Goal: Task Accomplishment & Management: Manage account settings

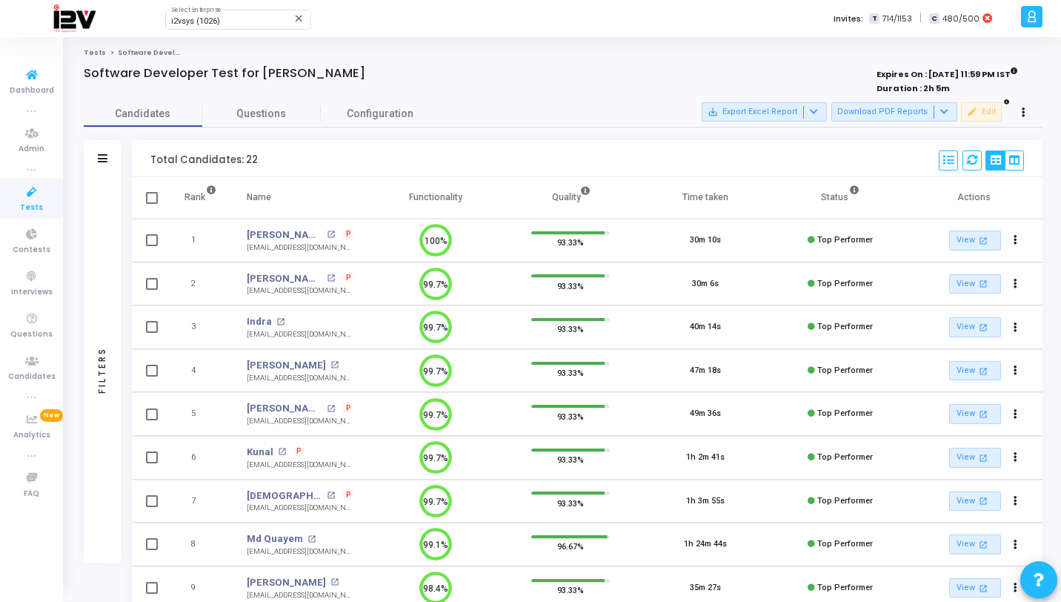
scroll to position [110, 0]
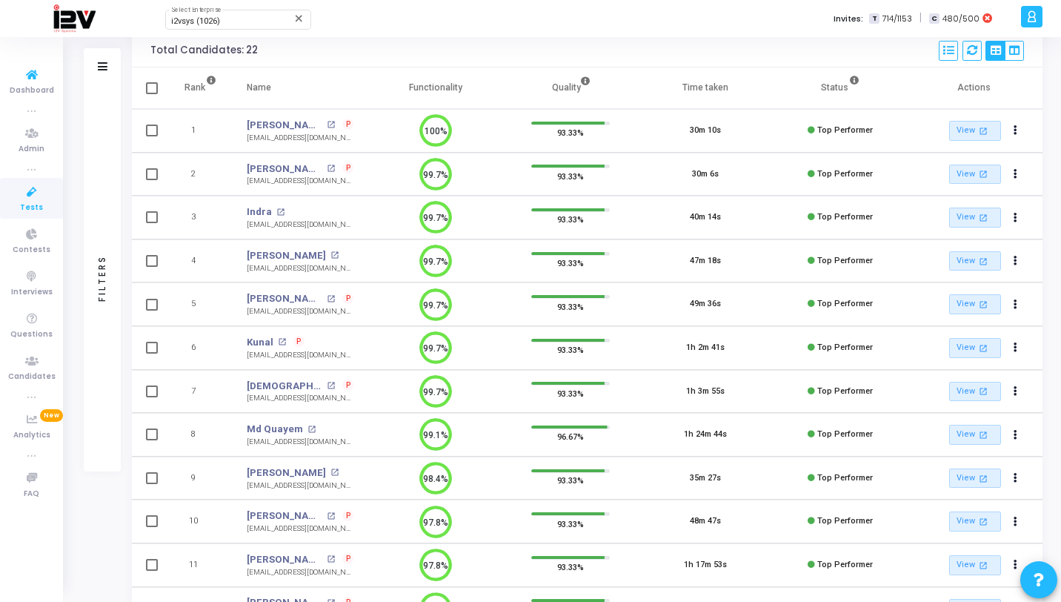
click at [42, 73] on icon at bounding box center [31, 75] width 31 height 19
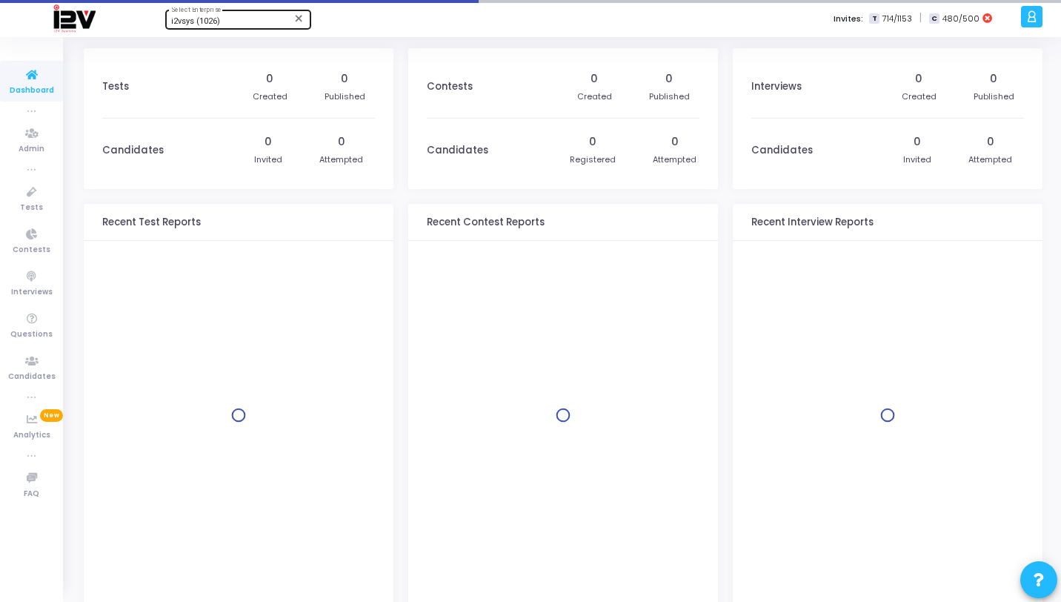
click at [224, 13] on div "i2vsys (1026) Select Enterprise" at bounding box center [237, 18] width 133 height 22
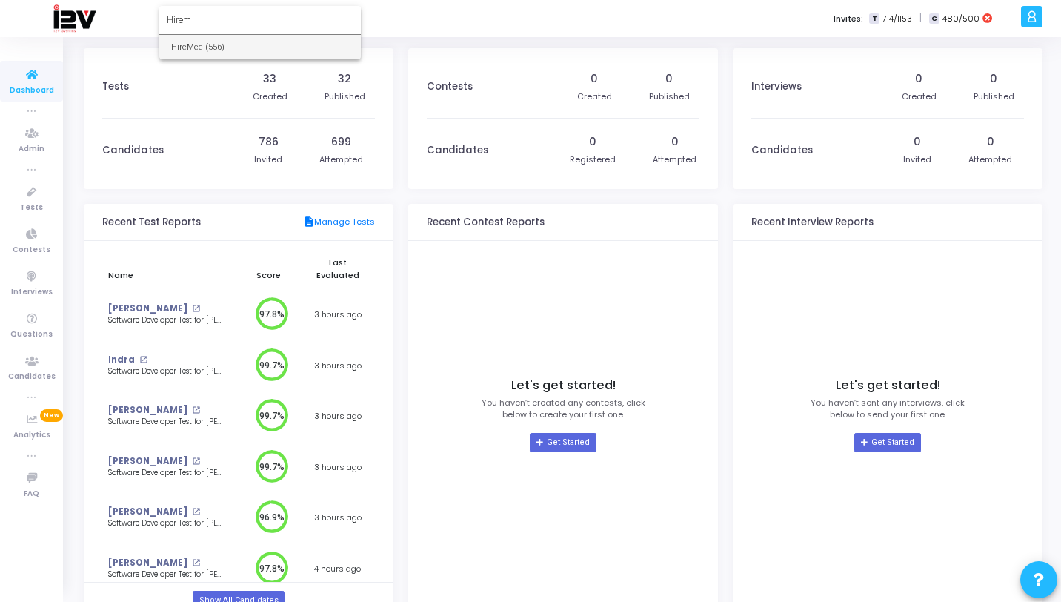
type input "Hirem"
click at [219, 37] on span "HireMee (556)" at bounding box center [260, 47] width 178 height 24
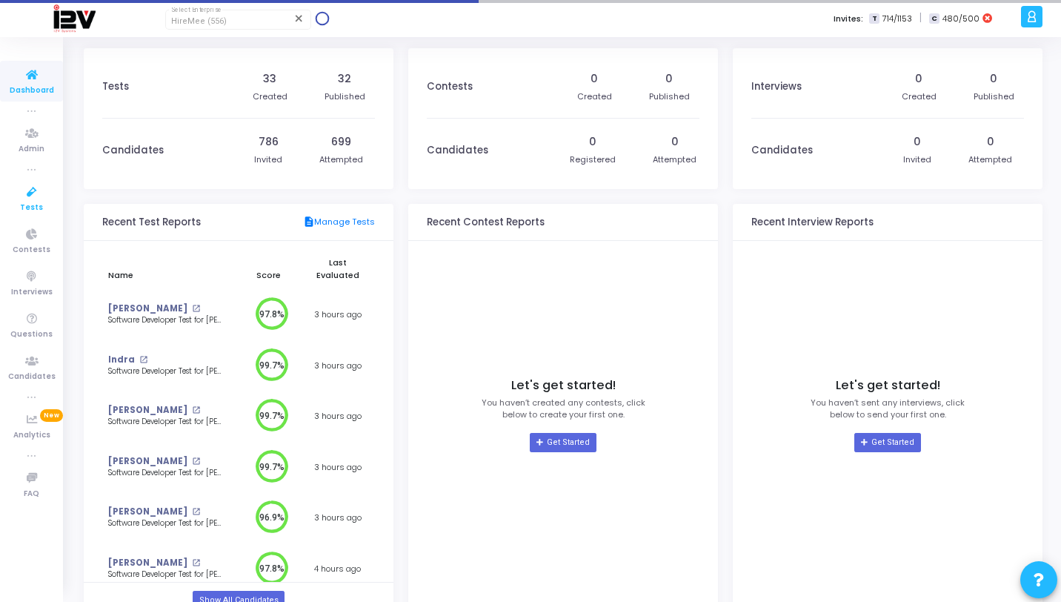
click at [27, 197] on icon at bounding box center [31, 192] width 31 height 19
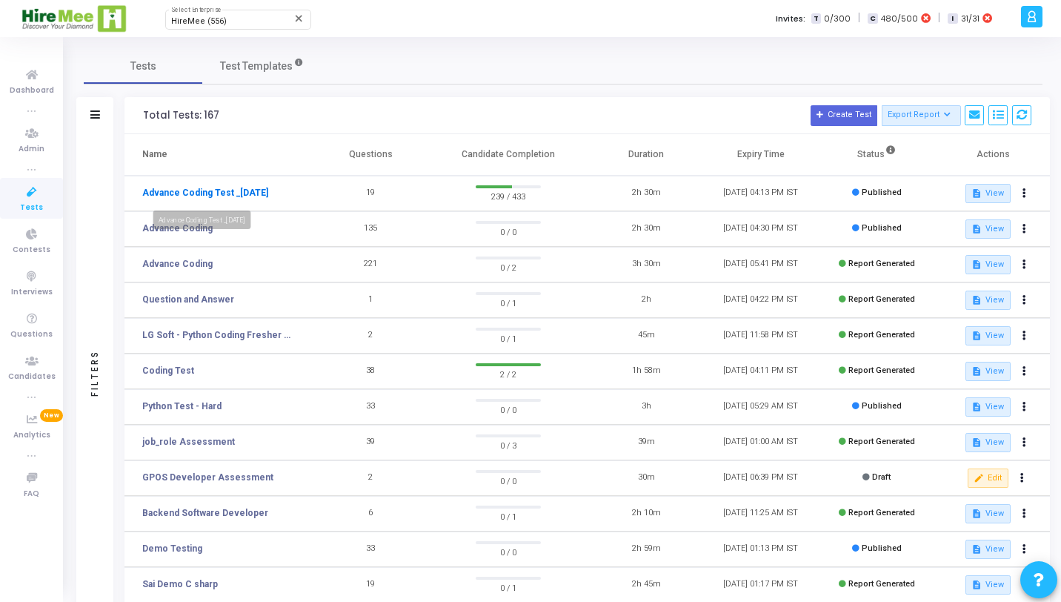
click at [226, 195] on link "Advance Coding Test _[DATE]" at bounding box center [205, 192] width 126 height 13
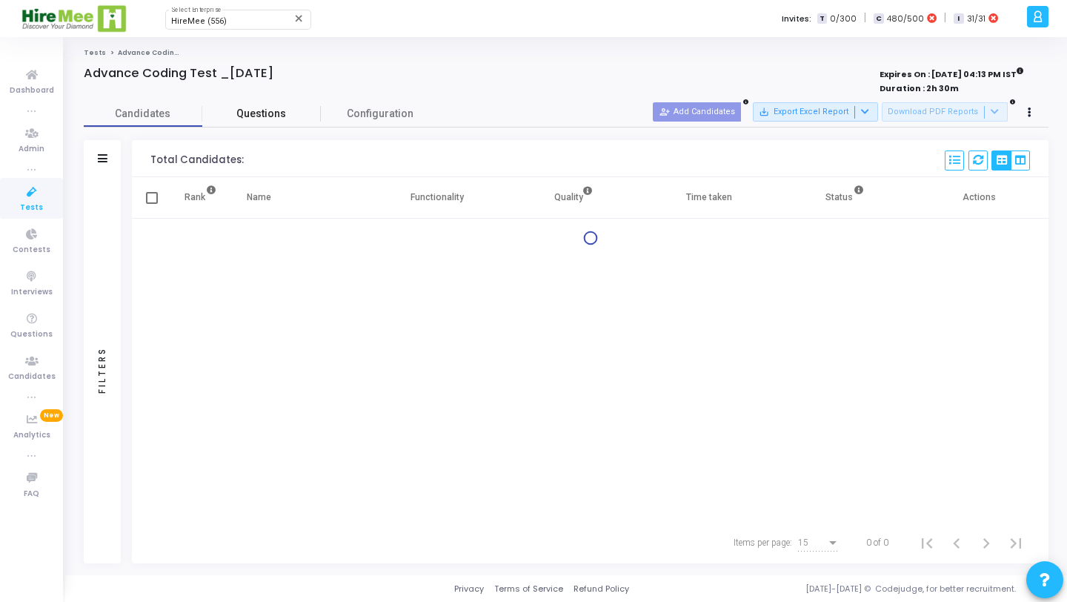
click at [224, 116] on span "Questions" at bounding box center [261, 114] width 119 height 16
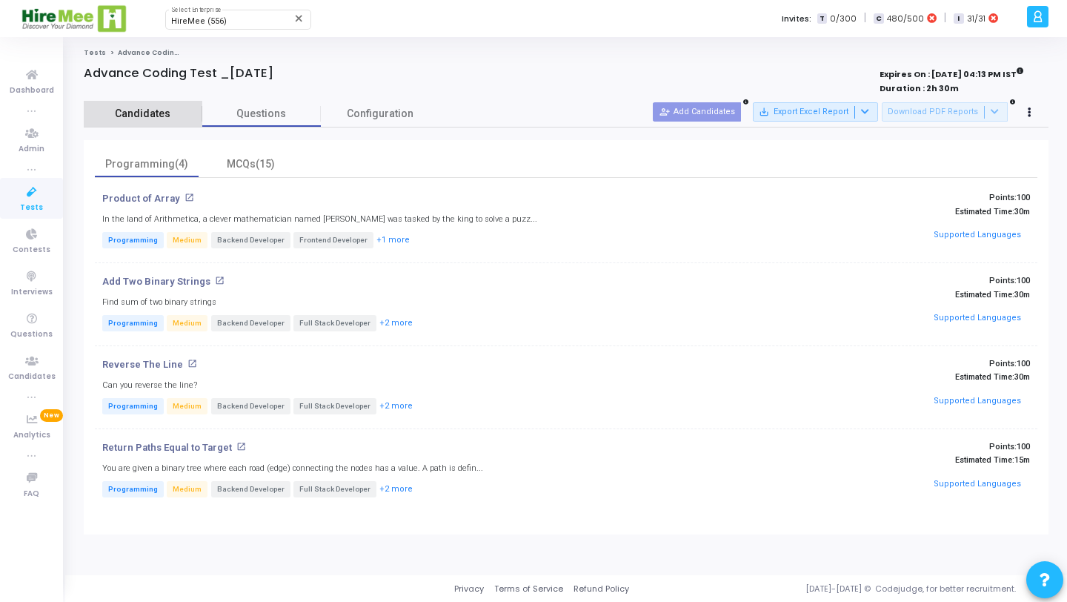
click at [143, 110] on span "Candidates" at bounding box center [143, 114] width 119 height 16
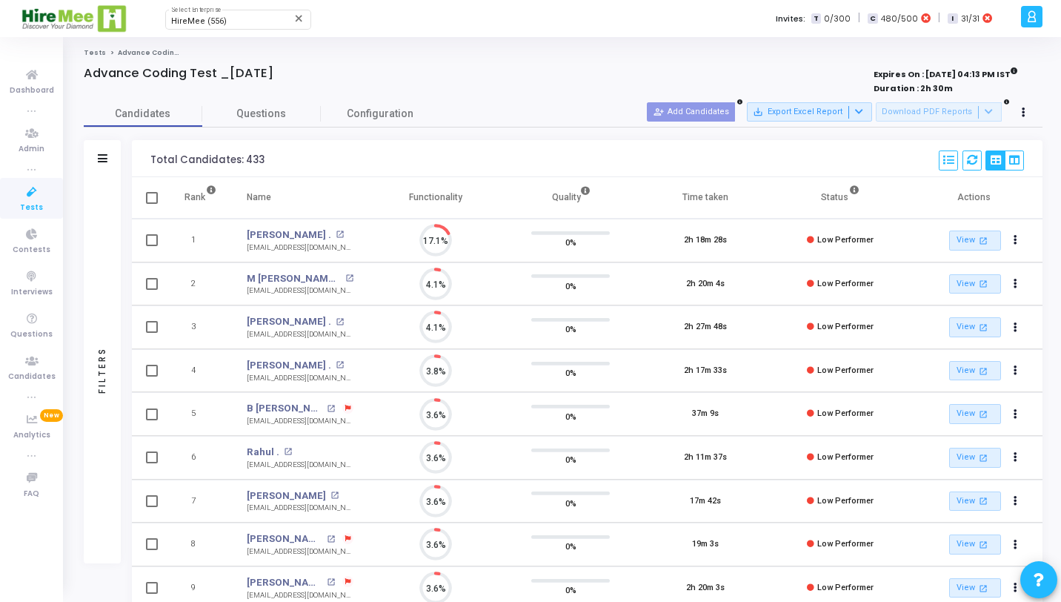
click at [22, 197] on icon at bounding box center [31, 192] width 31 height 19
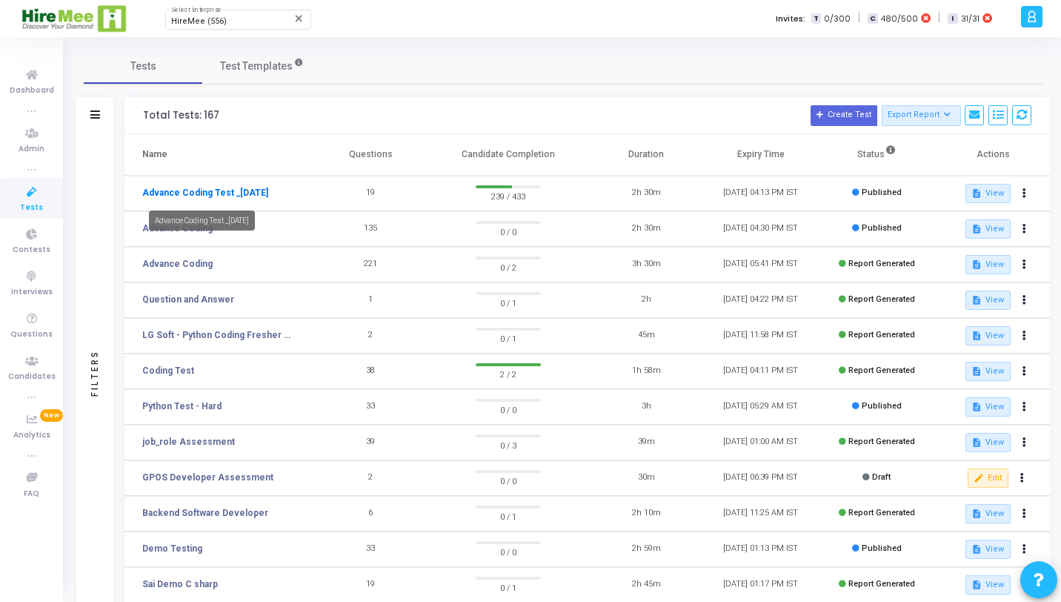
click at [167, 193] on link "Advance Coding Test _[DATE]" at bounding box center [205, 192] width 126 height 13
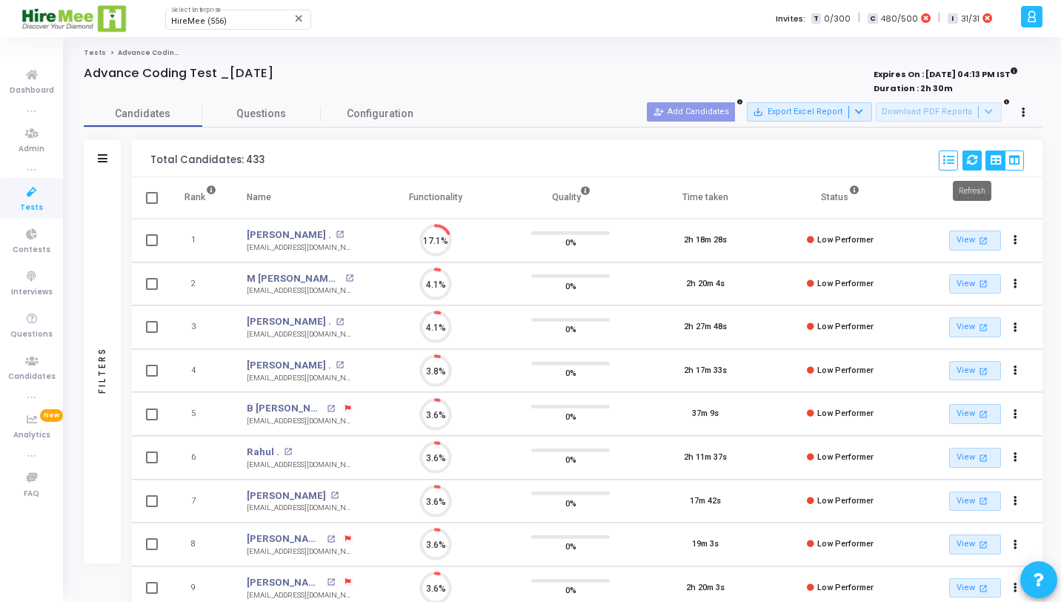
click at [968, 161] on icon at bounding box center [972, 160] width 10 height 10
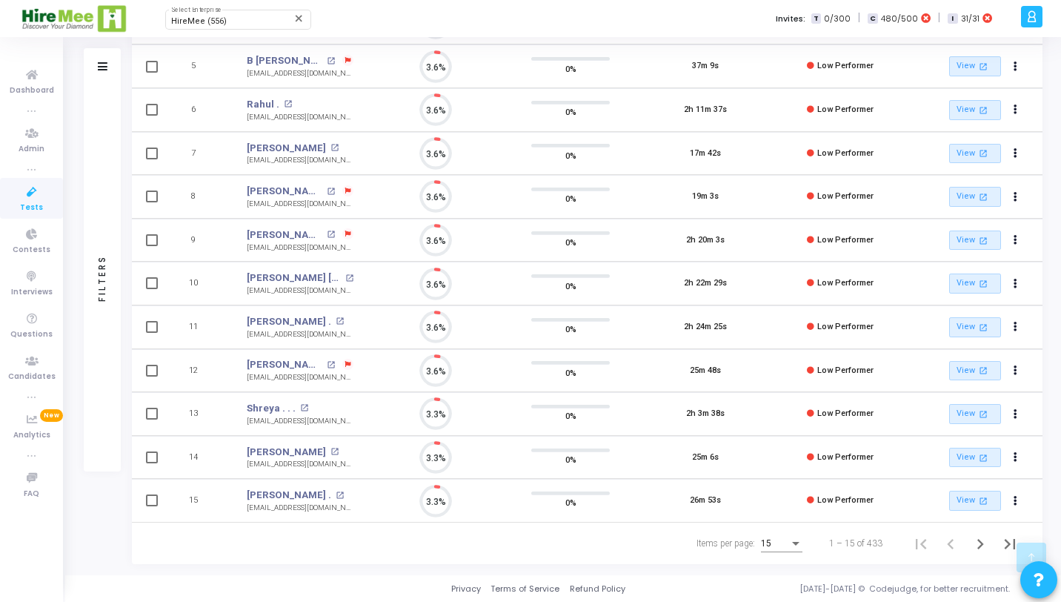
click at [802, 544] on div "Items per page:" at bounding box center [795, 543] width 13 height 12
click at [798, 542] on span "50" at bounding box center [783, 535] width 42 height 27
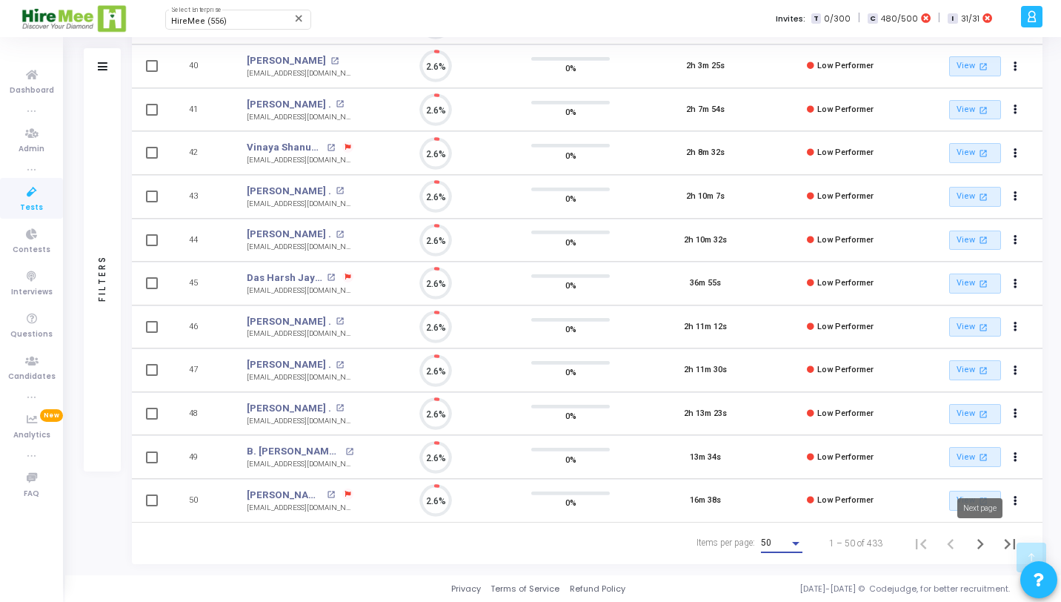
click at [983, 542] on icon "Next page" at bounding box center [980, 544] width 21 height 21
click at [979, 555] on button "Next page" at bounding box center [981, 543] width 30 height 30
click at [113, 140] on div "Filters" at bounding box center [102, 278] width 37 height 386
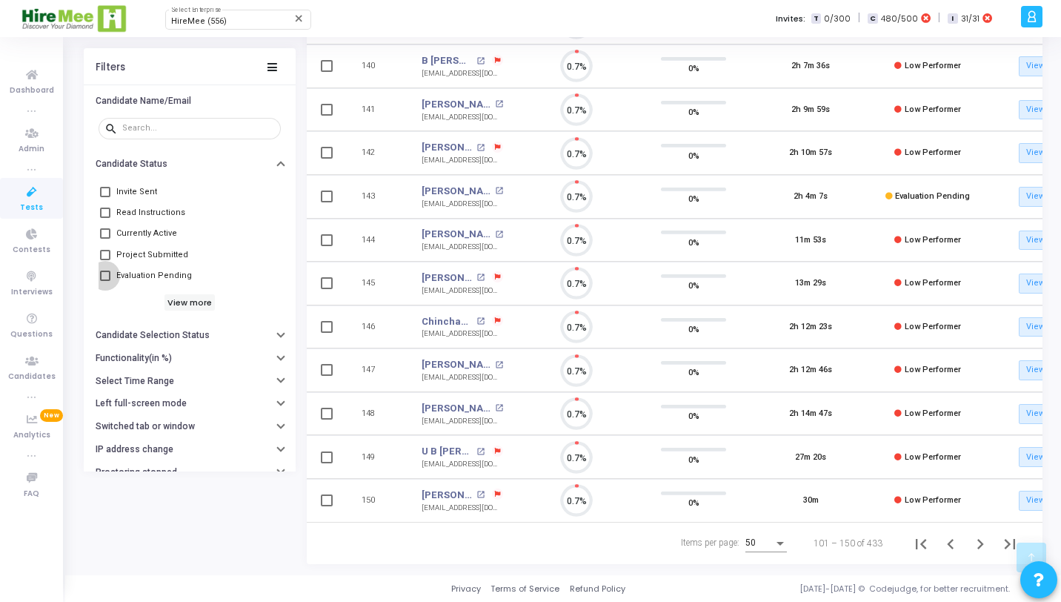
click at [139, 282] on span "Evaluation Pending" at bounding box center [154, 276] width 76 height 18
click at [105, 282] on input "Evaluation Pending" at bounding box center [104, 281] width 1 height 1
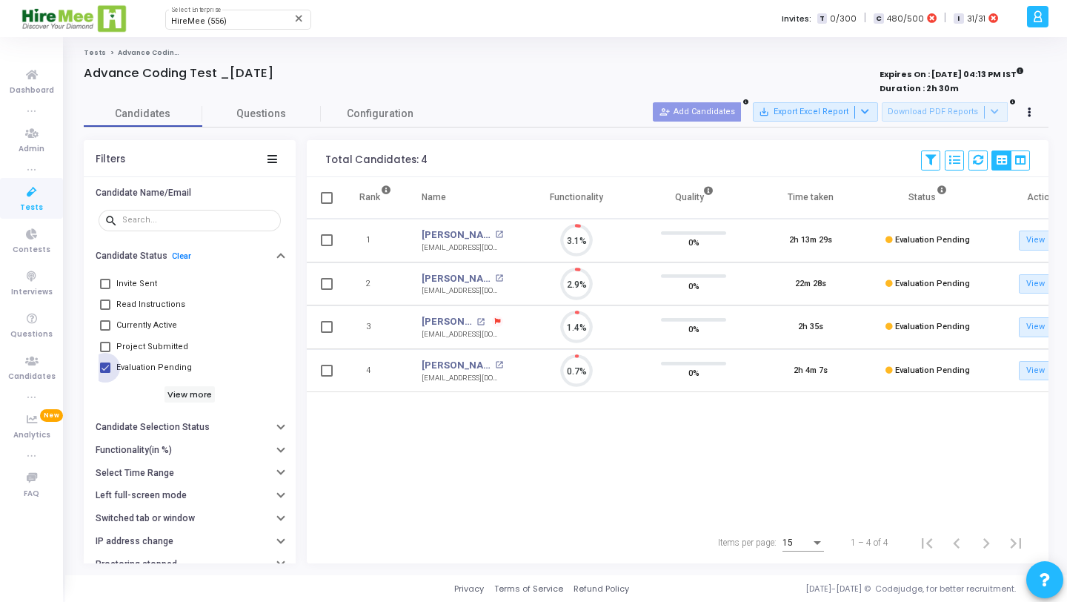
click at [170, 370] on span "Evaluation Pending" at bounding box center [154, 368] width 76 height 18
click at [105, 373] on input "Evaluation Pending" at bounding box center [104, 373] width 1 height 1
checkbox input "false"
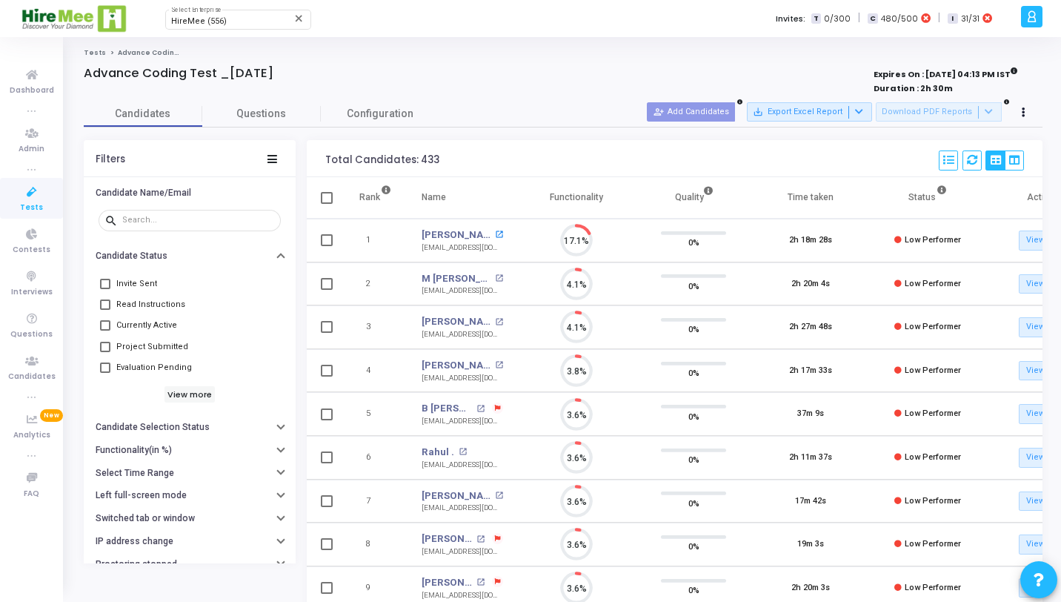
click at [501, 233] on mat-icon "open_in_new" at bounding box center [499, 234] width 8 height 8
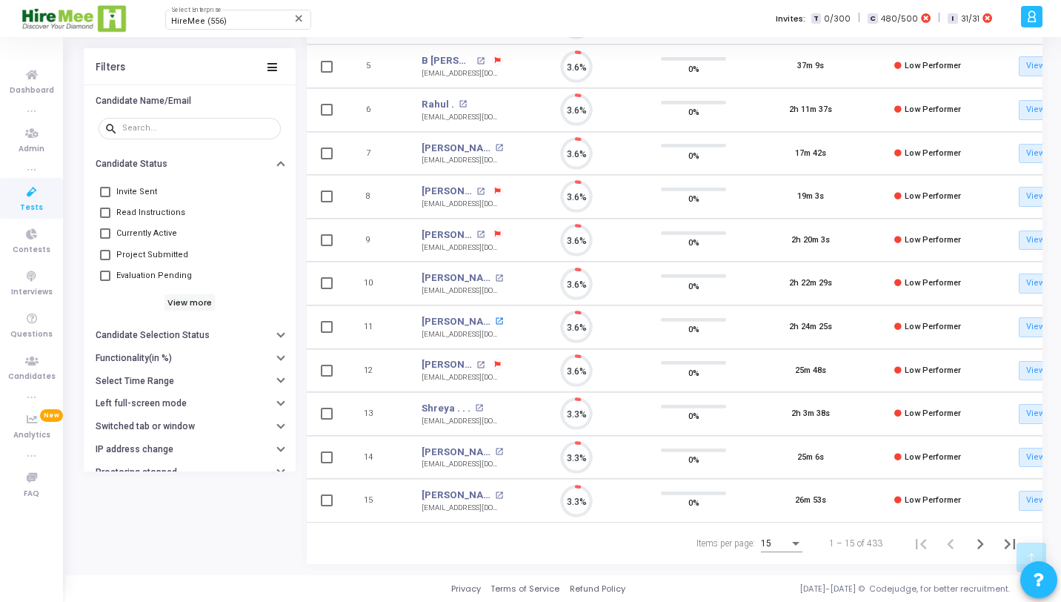
click at [495, 317] on mat-icon "open_in_new" at bounding box center [499, 321] width 8 height 8
click at [981, 545] on icon "Next page" at bounding box center [980, 544] width 21 height 21
click at [495, 230] on mat-icon "open_in_new" at bounding box center [499, 234] width 8 height 8
click at [497, 274] on mat-icon "open_in_new" at bounding box center [499, 278] width 8 height 8
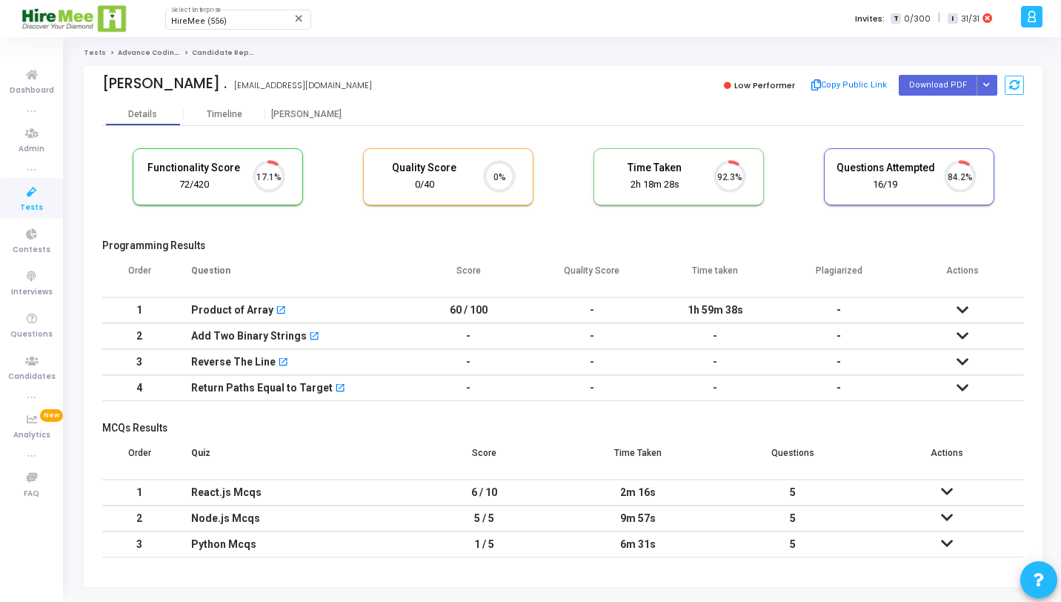
scroll to position [31, 38]
click at [374, 314] on div "Product of Array open_in_new" at bounding box center [291, 310] width 201 height 24
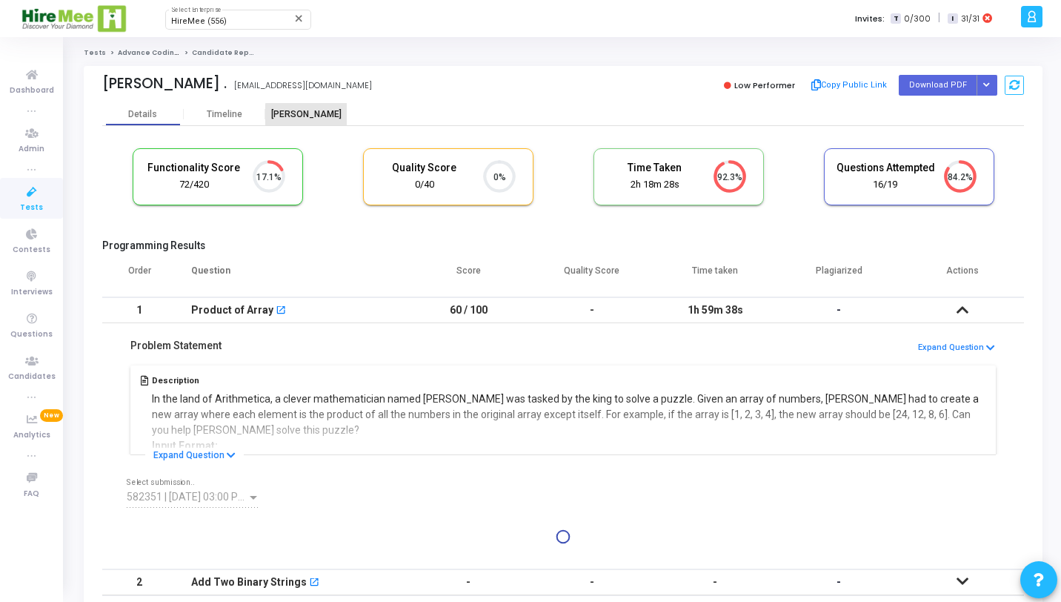
click at [323, 117] on div "Proctor" at bounding box center [306, 114] width 82 height 11
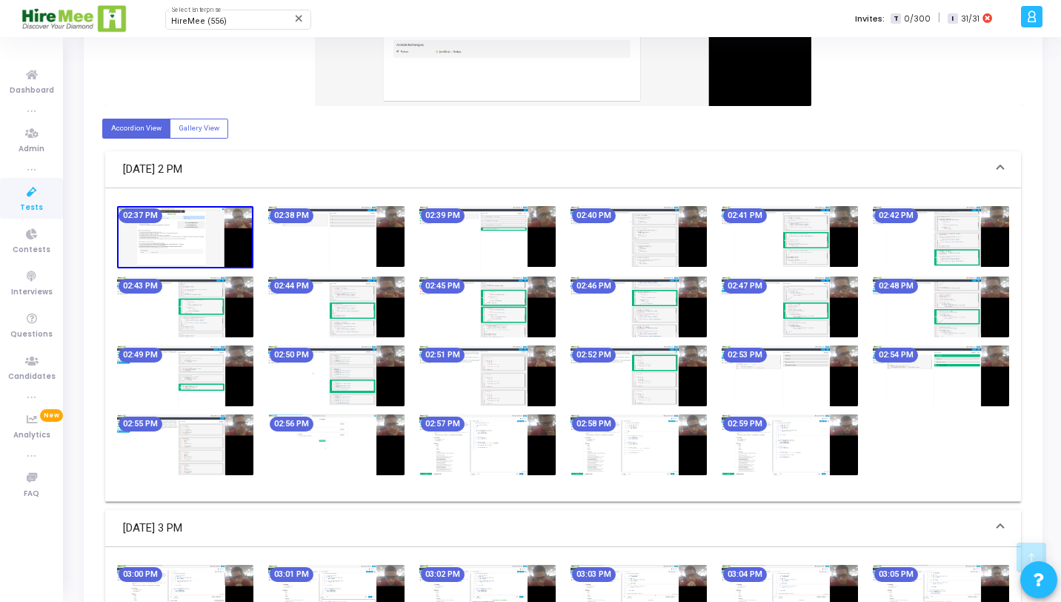
scroll to position [649, 0]
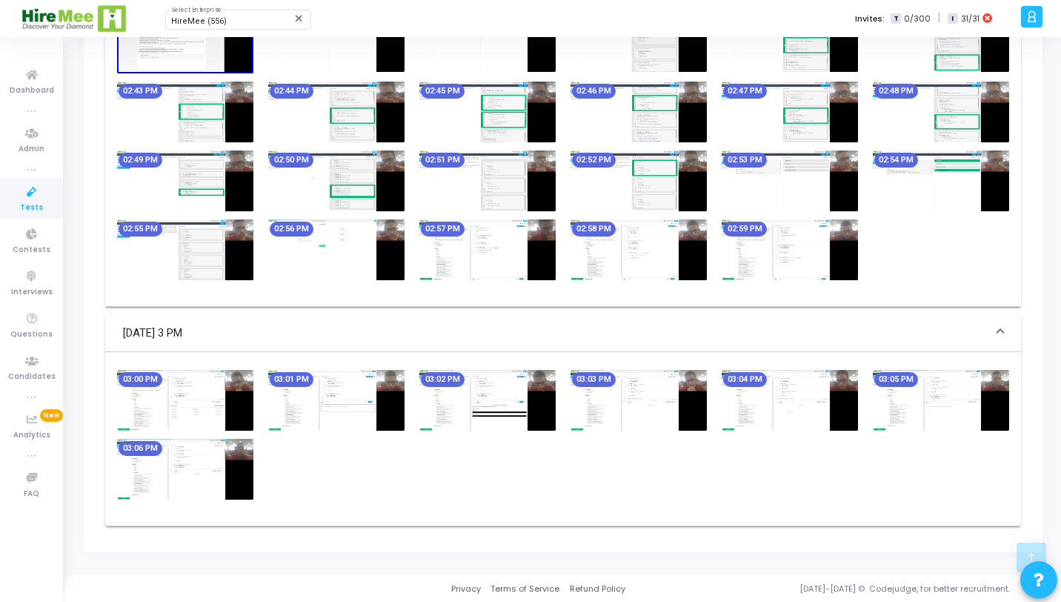
click at [171, 419] on img at bounding box center [185, 400] width 136 height 61
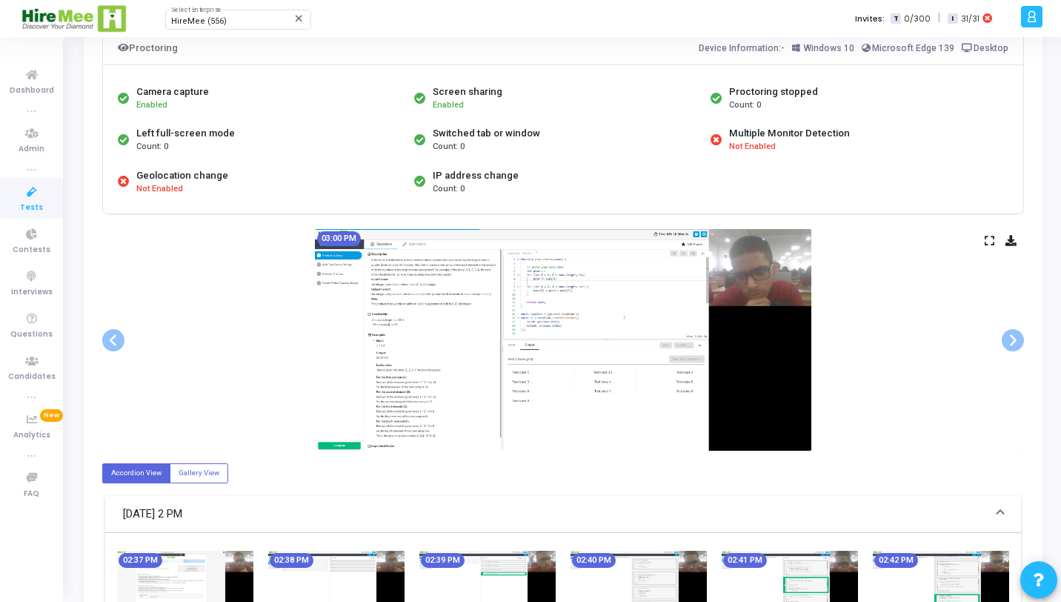
scroll to position [0, 0]
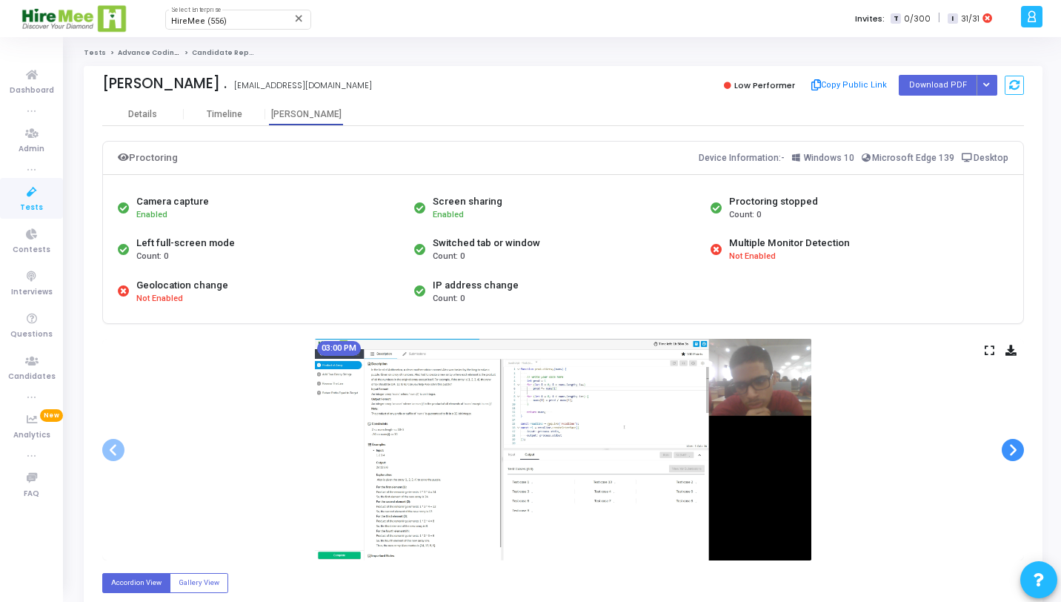
click at [1022, 446] on span at bounding box center [1013, 450] width 22 height 22
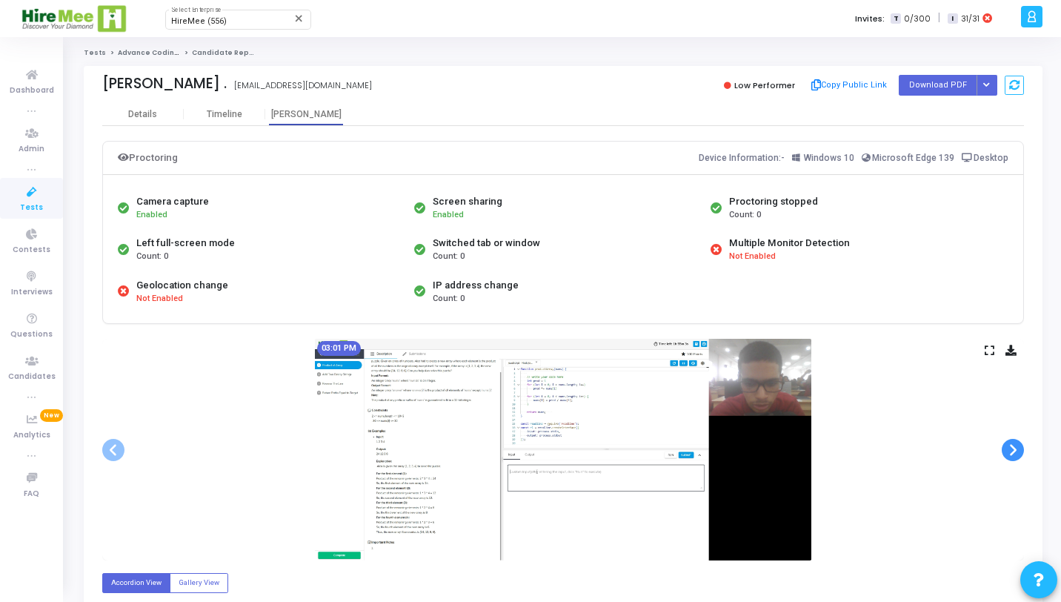
click at [1022, 446] on span at bounding box center [1013, 450] width 22 height 22
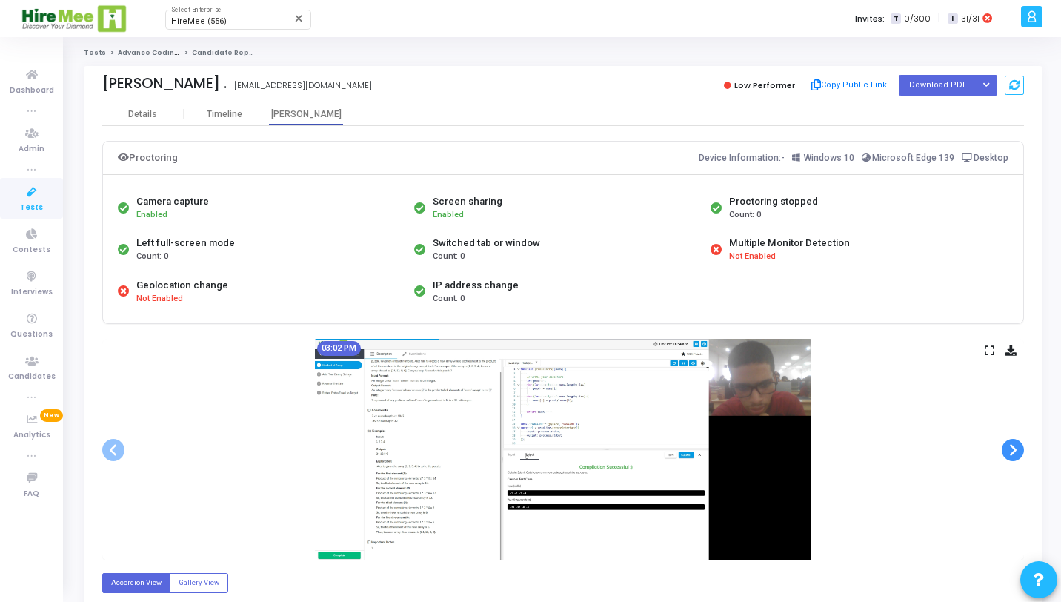
click at [1022, 446] on span at bounding box center [1013, 450] width 22 height 22
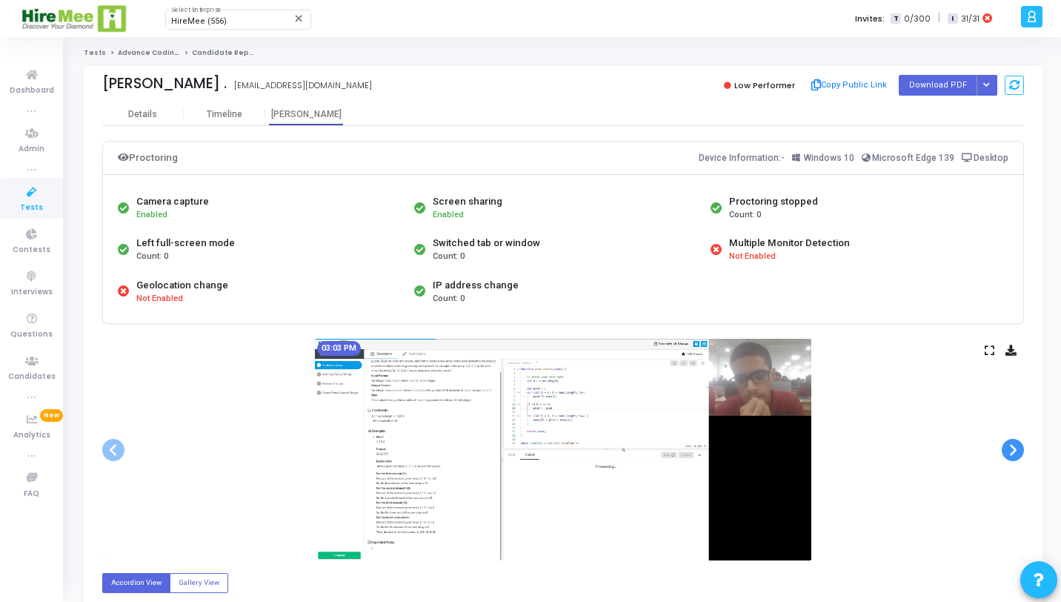
click at [1022, 446] on span at bounding box center [1013, 450] width 22 height 22
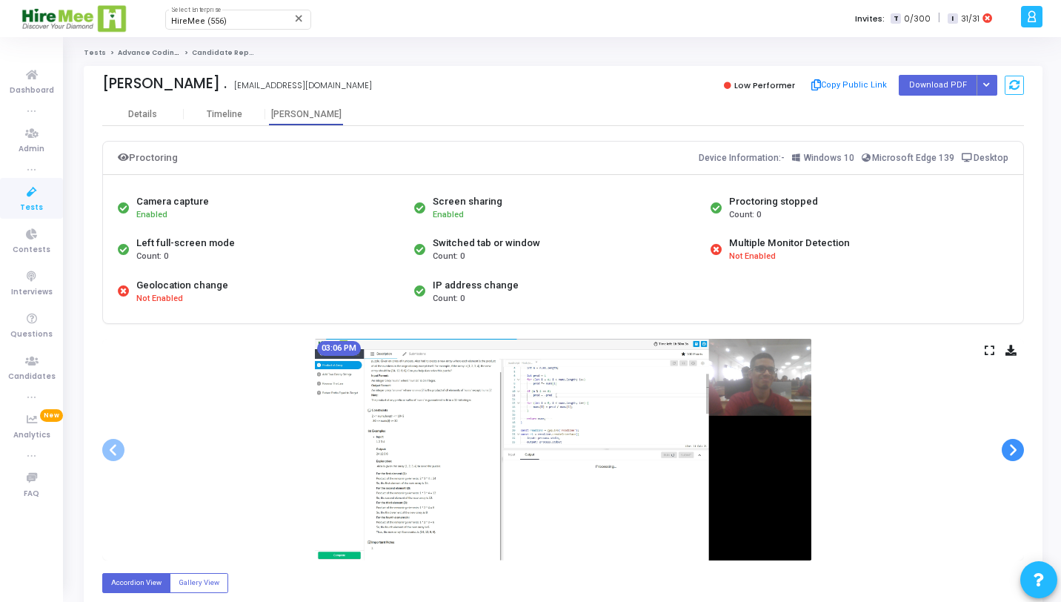
click at [1022, 446] on span at bounding box center [1013, 450] width 22 height 22
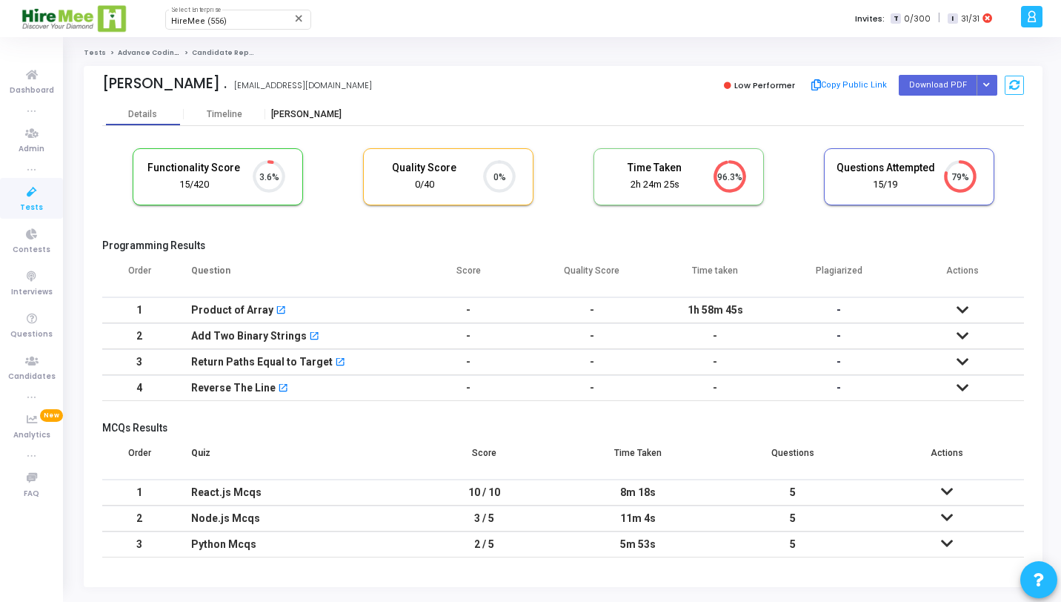
click at [310, 121] on div "Proctor" at bounding box center [306, 114] width 82 height 22
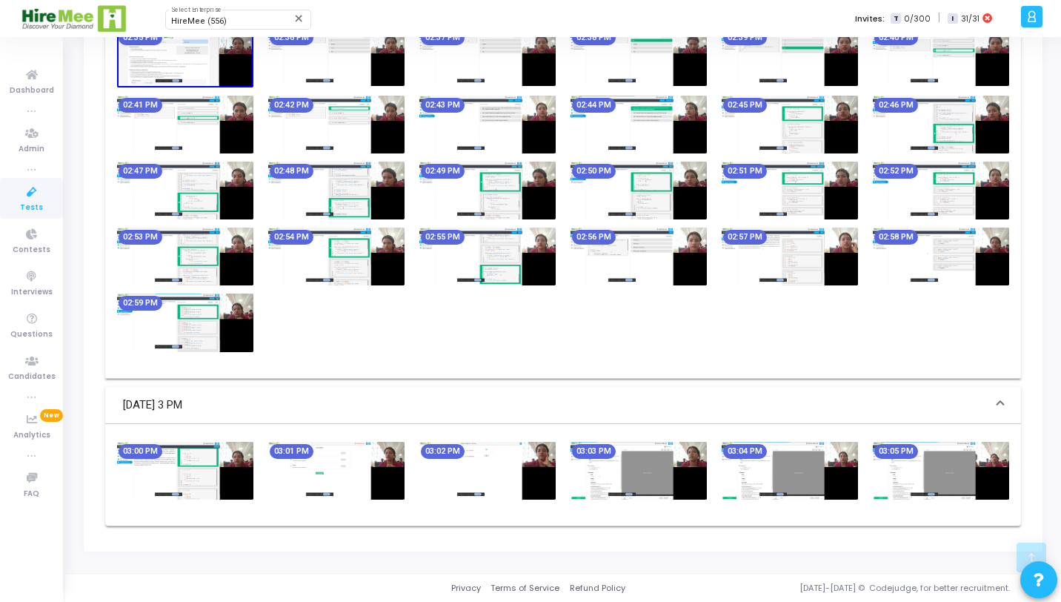
scroll to position [620, 0]
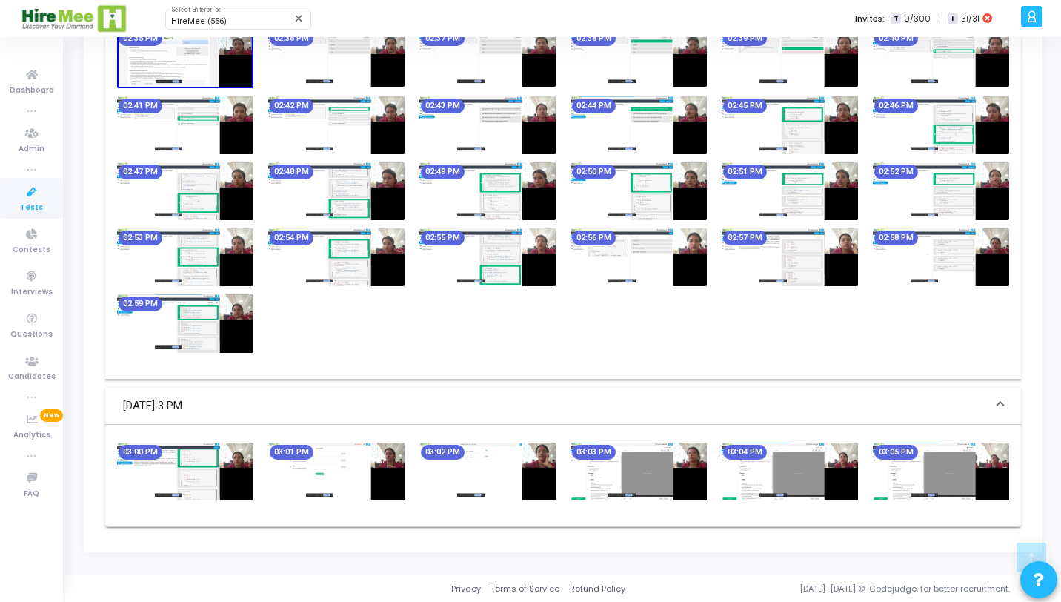
click at [348, 477] on img at bounding box center [336, 471] width 136 height 58
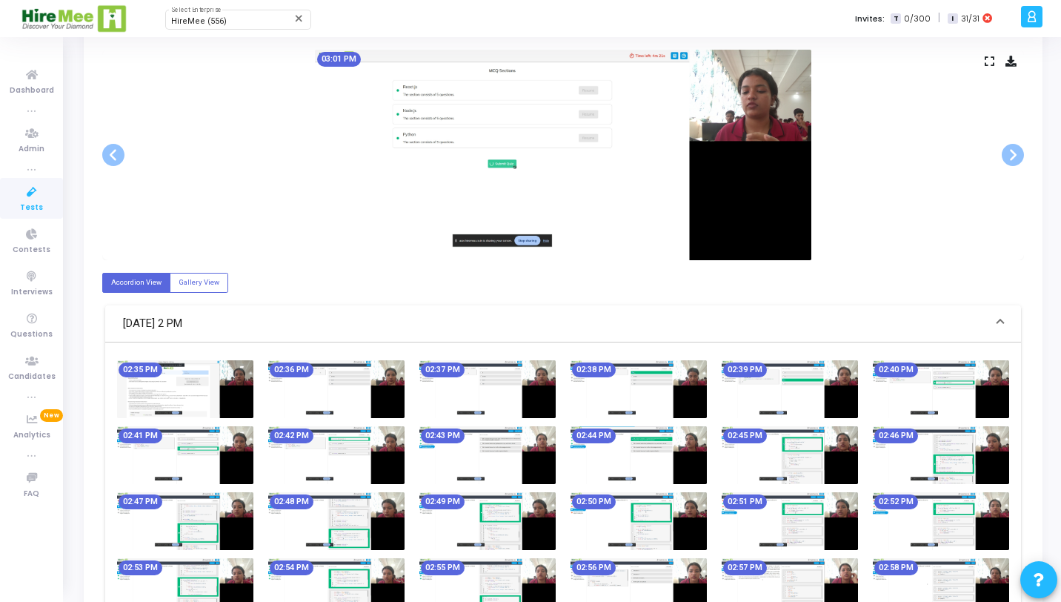
scroll to position [0, 0]
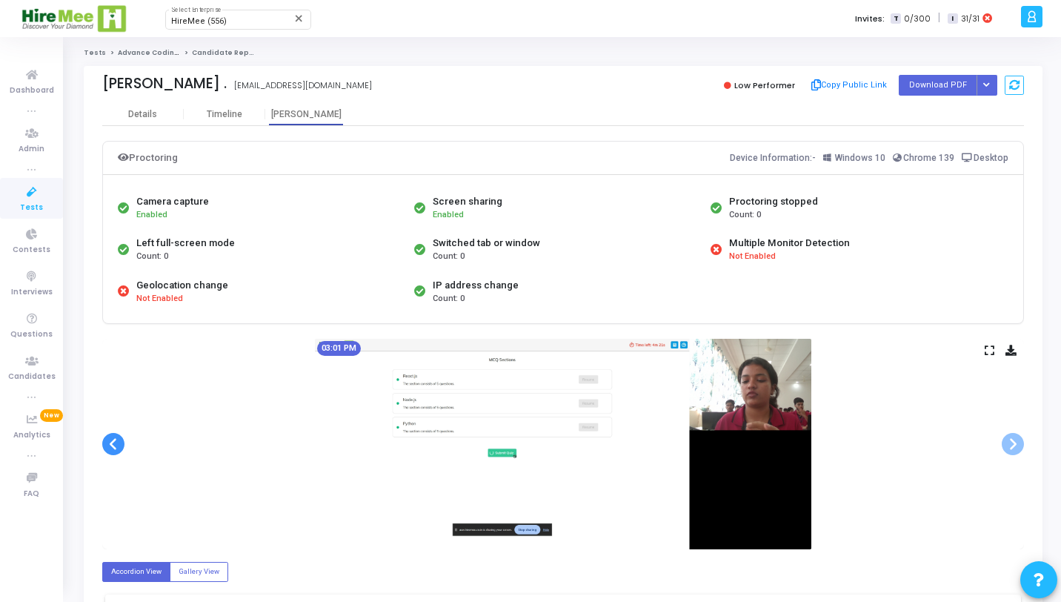
click at [119, 439] on span at bounding box center [113, 444] width 22 height 22
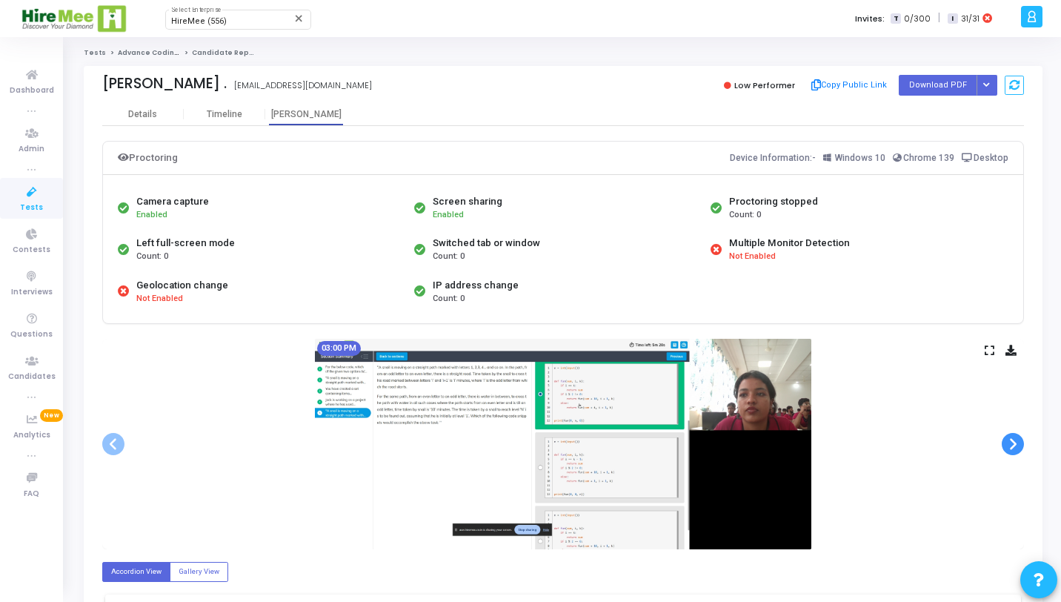
click at [1019, 436] on span at bounding box center [1013, 444] width 22 height 22
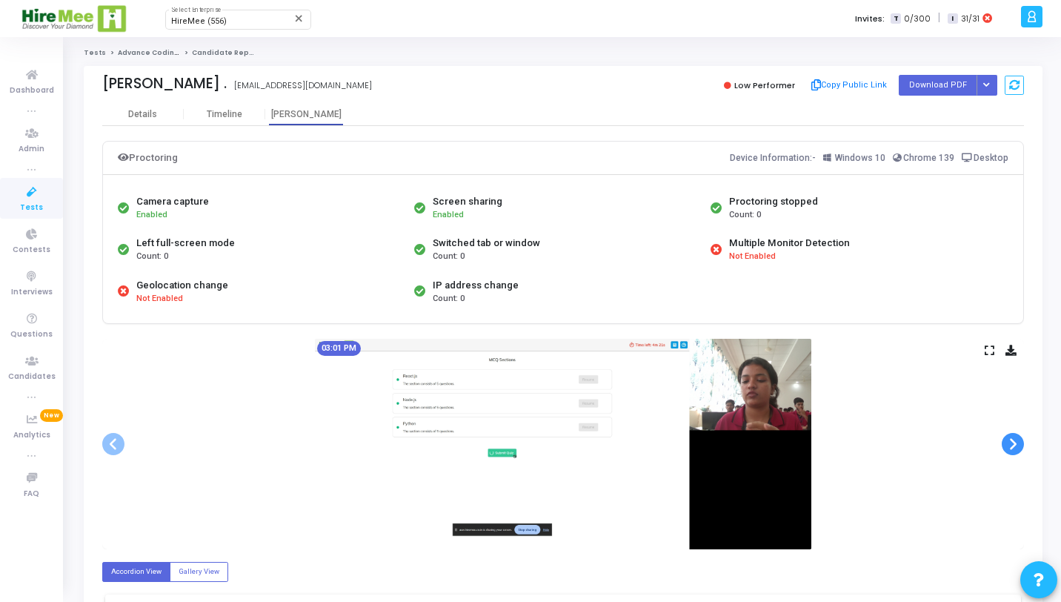
click at [1019, 436] on span at bounding box center [1013, 444] width 22 height 22
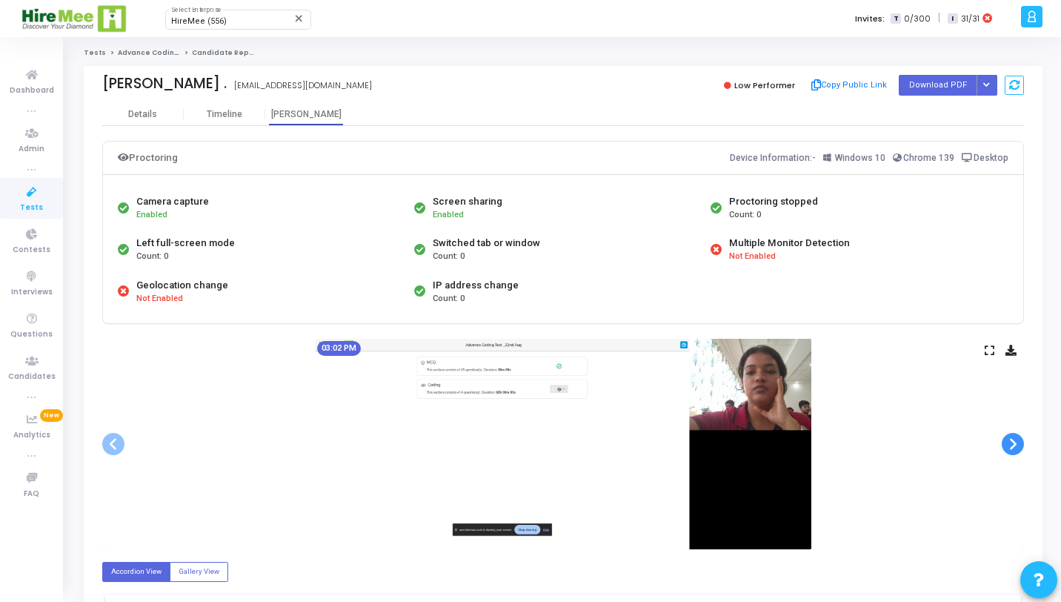
click at [1019, 436] on span at bounding box center [1013, 444] width 22 height 22
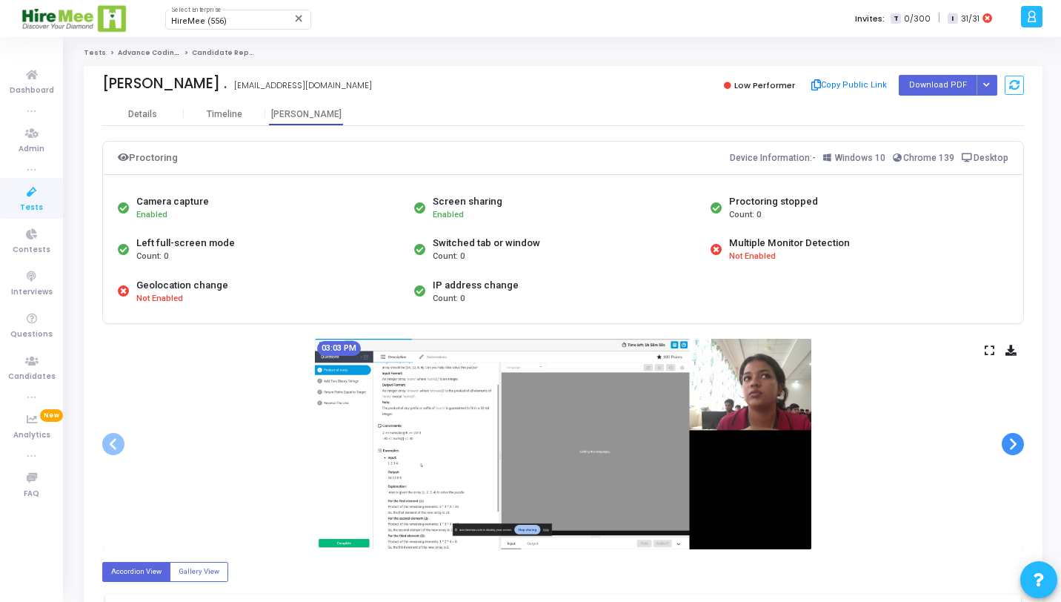
click at [1019, 436] on span at bounding box center [1013, 444] width 22 height 22
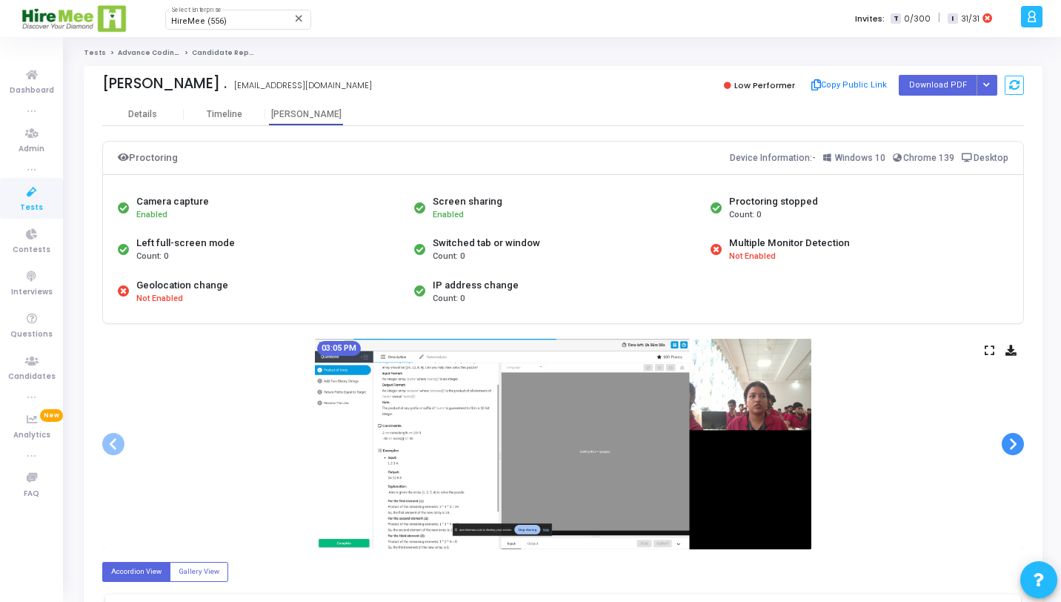
click at [1018, 436] on span at bounding box center [1013, 444] width 22 height 22
click at [109, 443] on span at bounding box center [113, 444] width 22 height 22
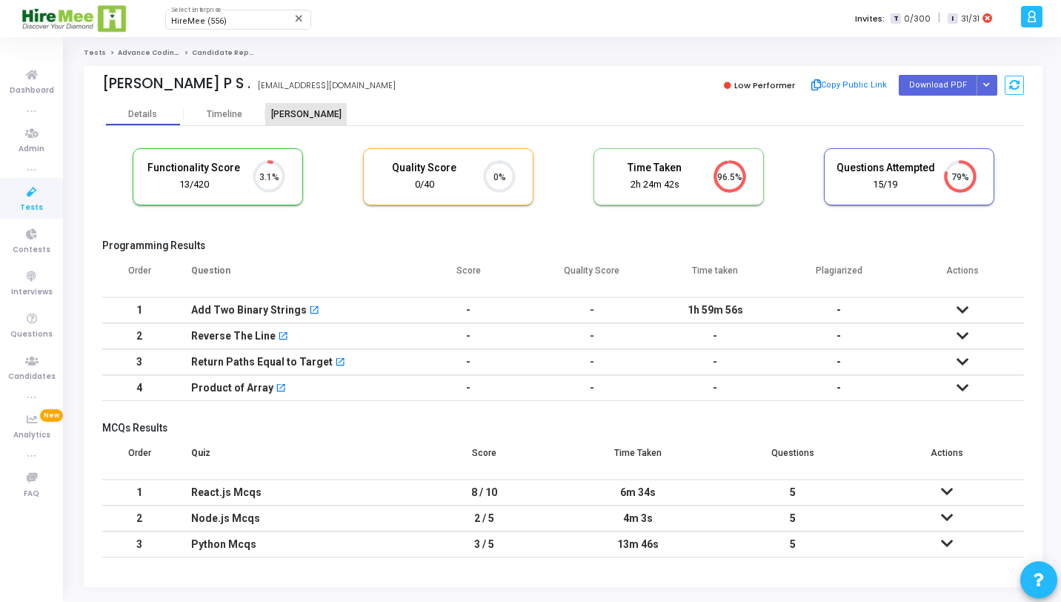
click at [313, 109] on div "Proctor" at bounding box center [306, 114] width 82 height 11
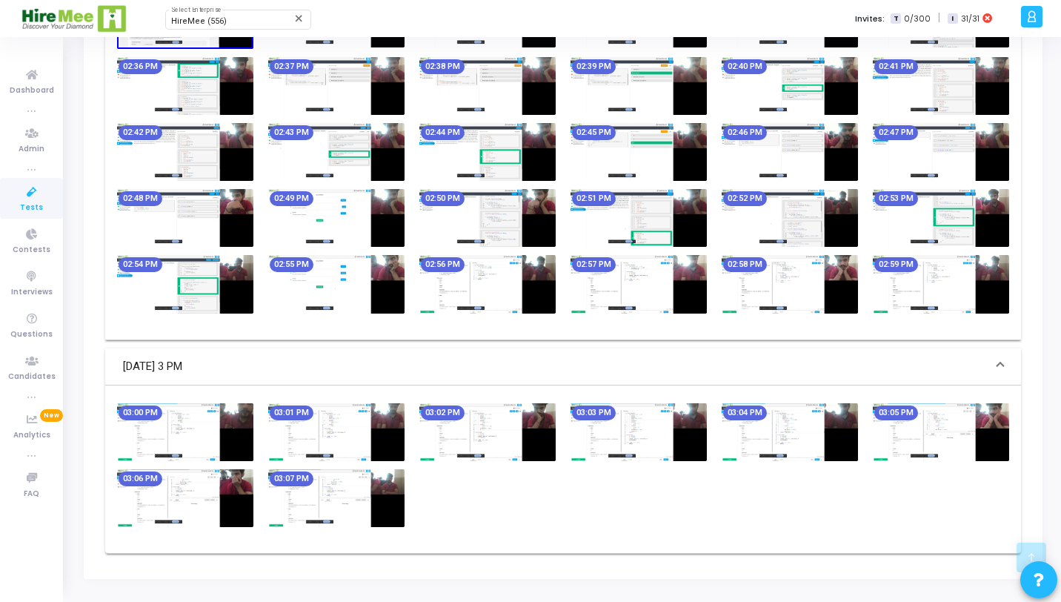
scroll to position [588, 0]
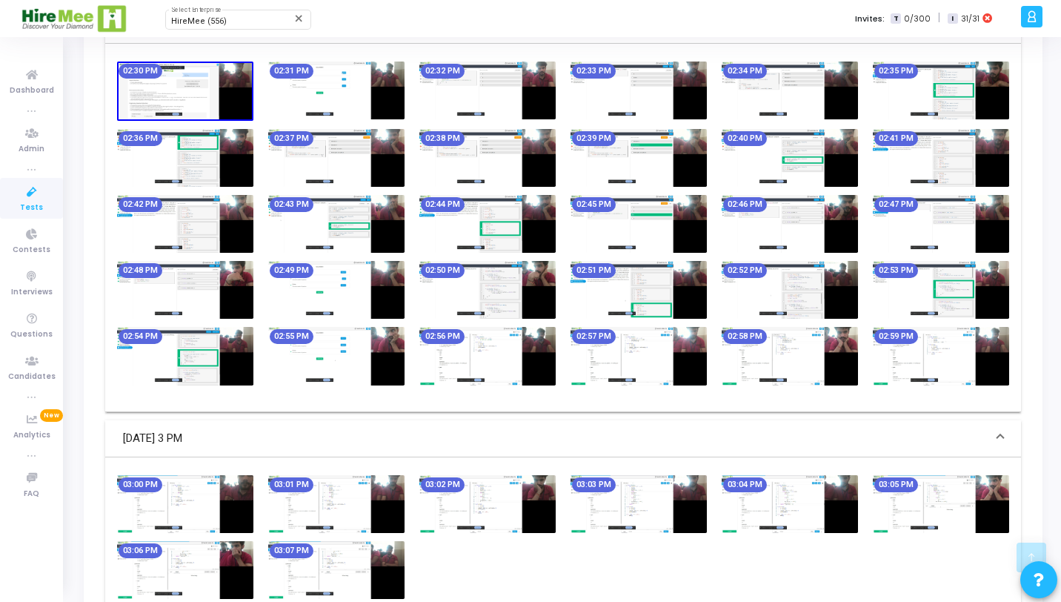
click at [336, 359] on img at bounding box center [336, 356] width 136 height 58
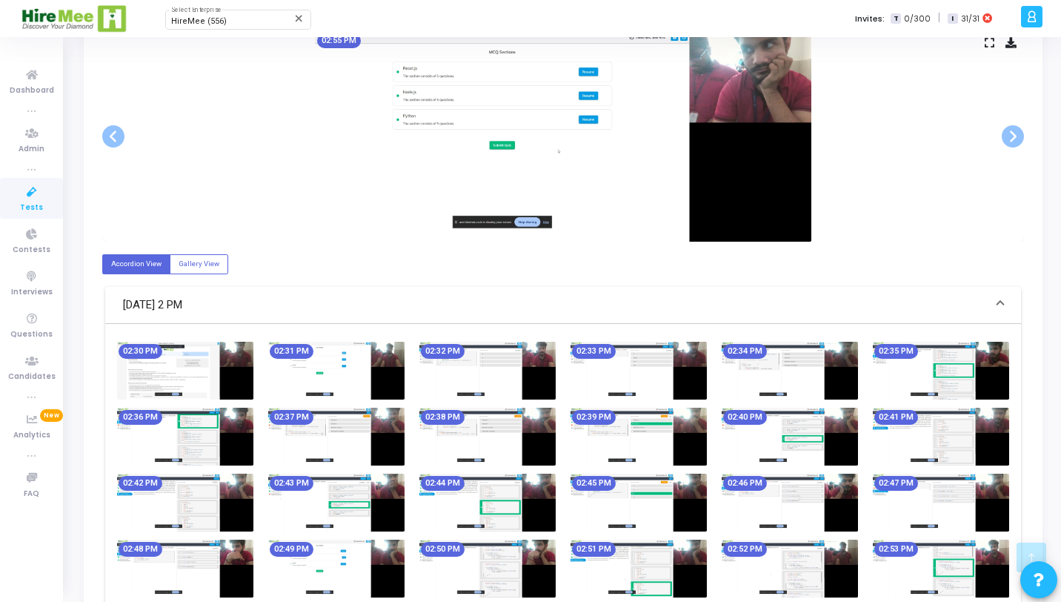
scroll to position [0, 0]
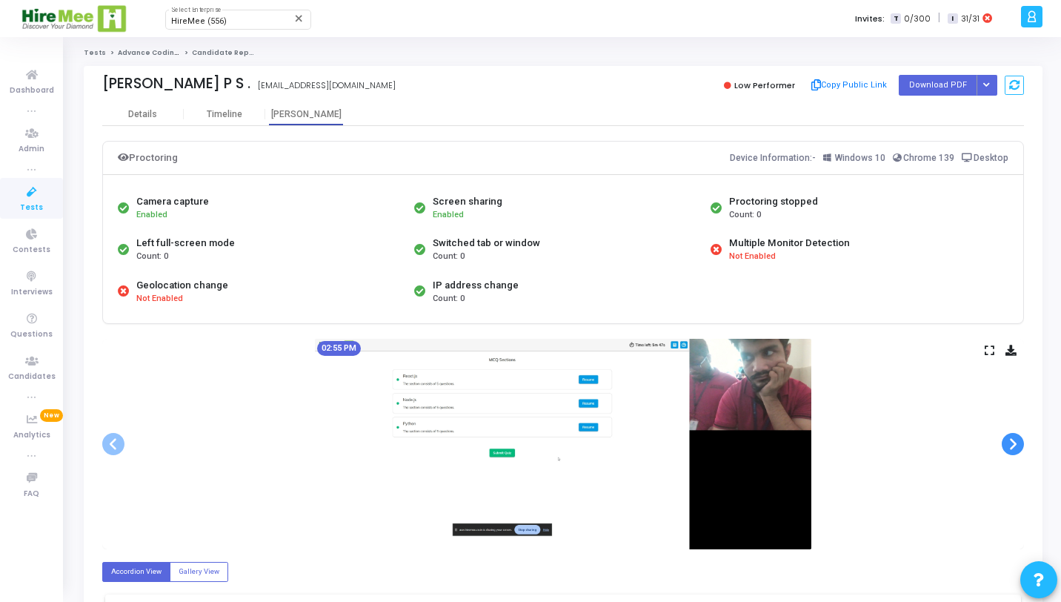
click at [1017, 442] on span at bounding box center [1013, 444] width 22 height 22
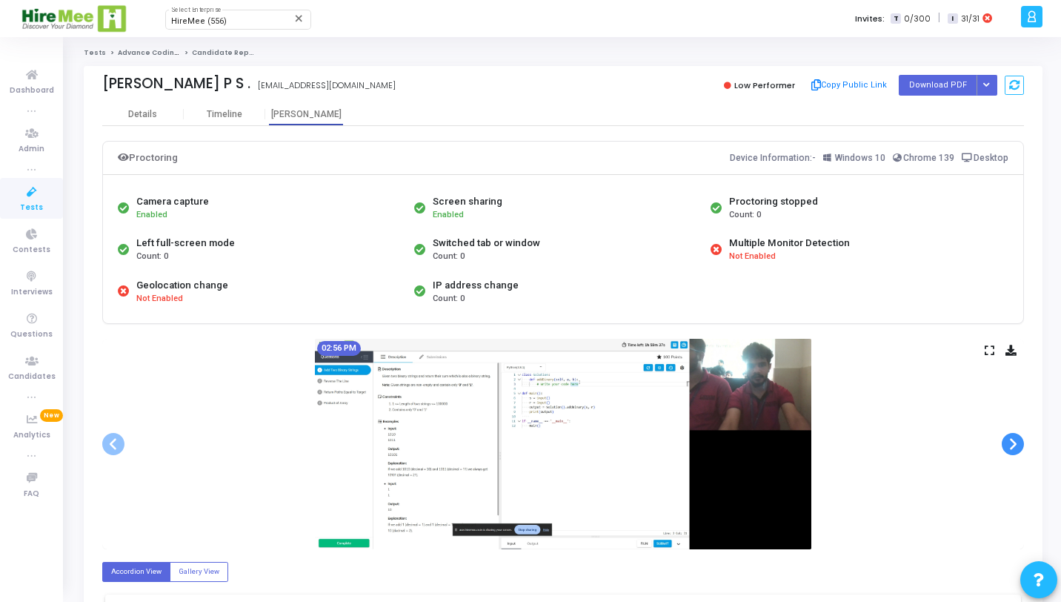
click at [1017, 442] on span at bounding box center [1013, 444] width 22 height 22
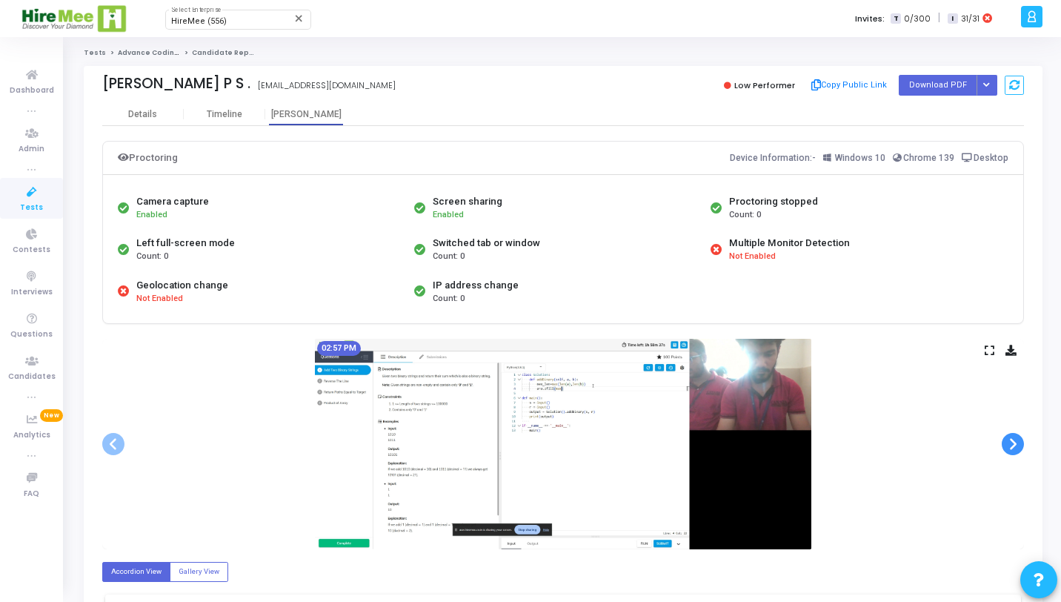
click at [1017, 442] on span at bounding box center [1013, 444] width 22 height 22
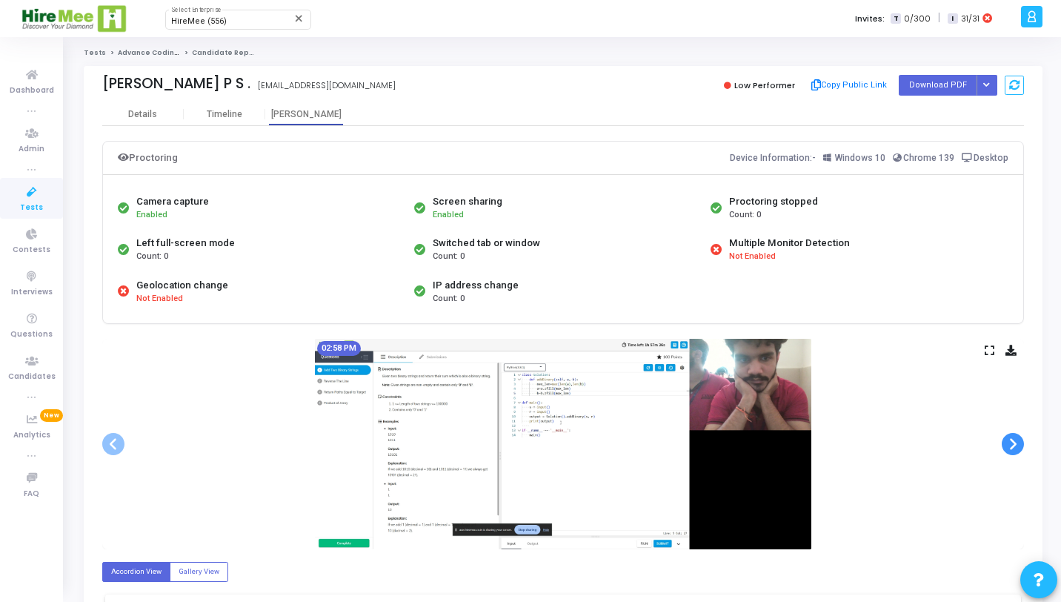
click at [1017, 442] on span at bounding box center [1013, 444] width 22 height 22
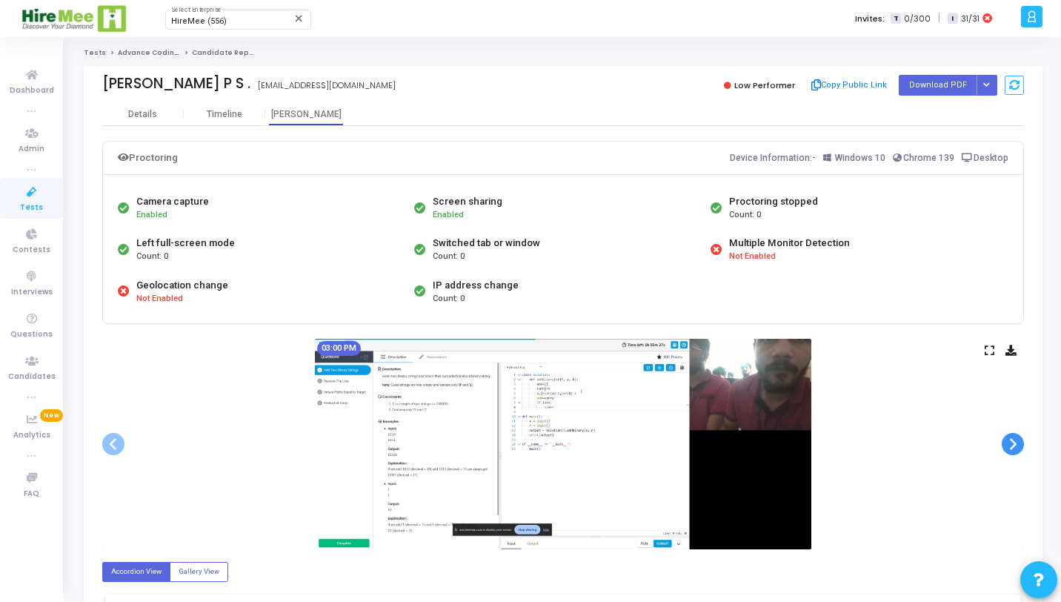
click at [1017, 442] on span at bounding box center [1013, 444] width 22 height 22
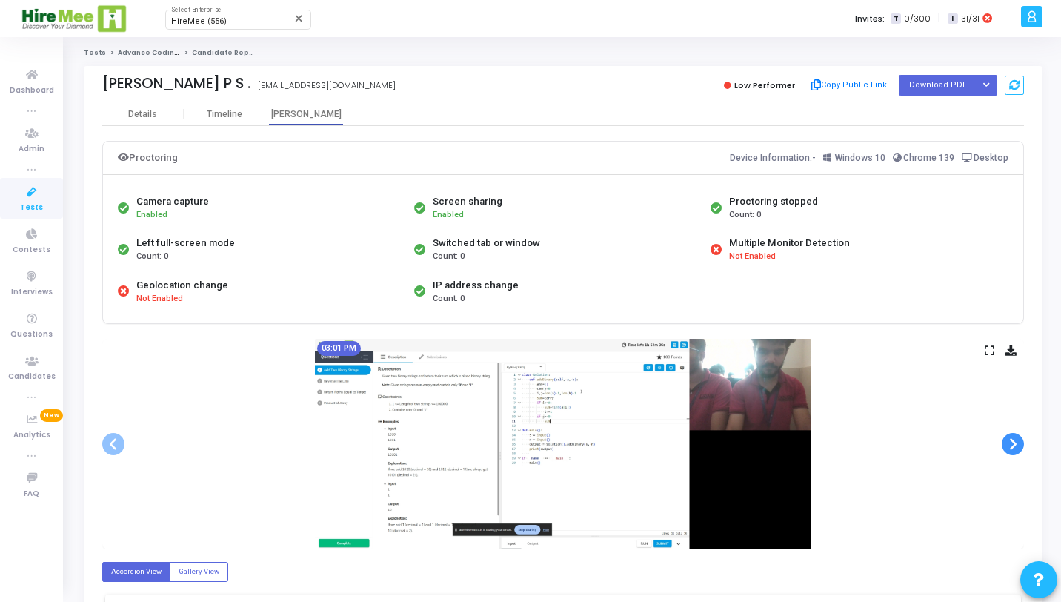
click at [1017, 442] on span at bounding box center [1013, 444] width 22 height 22
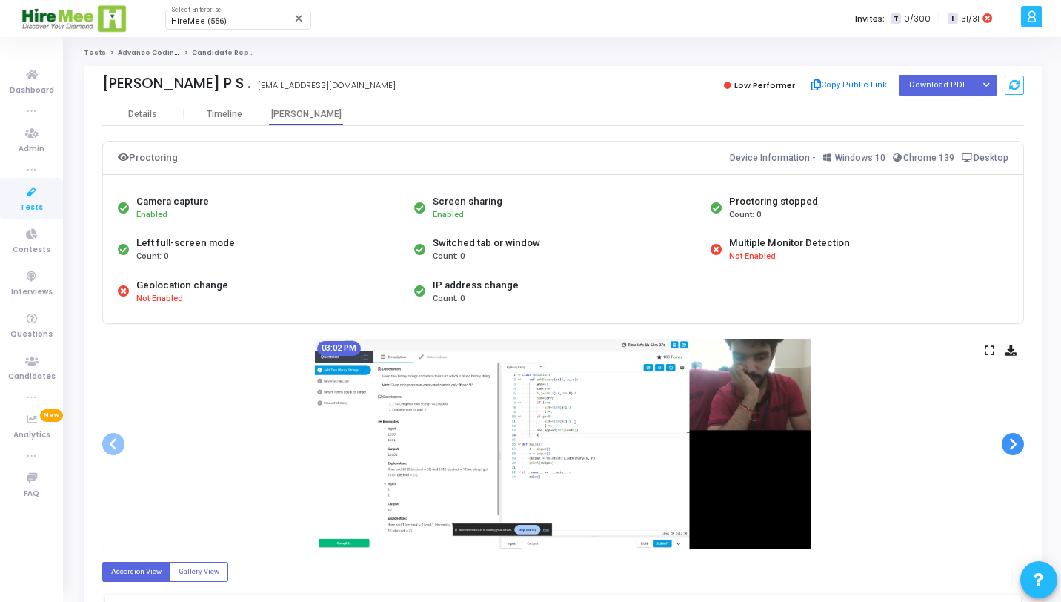
click at [1017, 442] on span at bounding box center [1013, 444] width 22 height 22
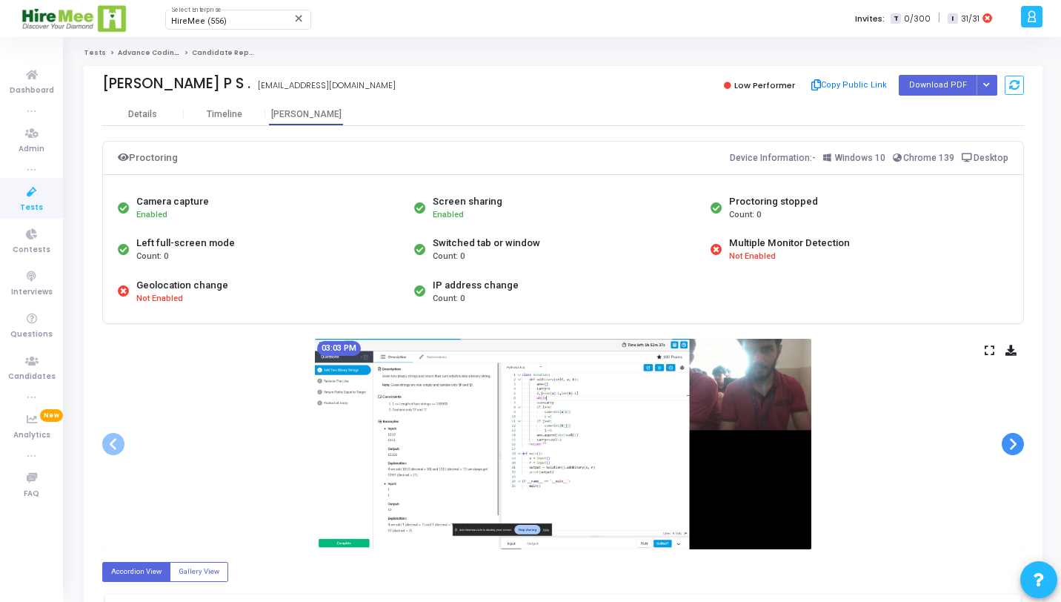
click at [1017, 442] on span at bounding box center [1013, 444] width 22 height 22
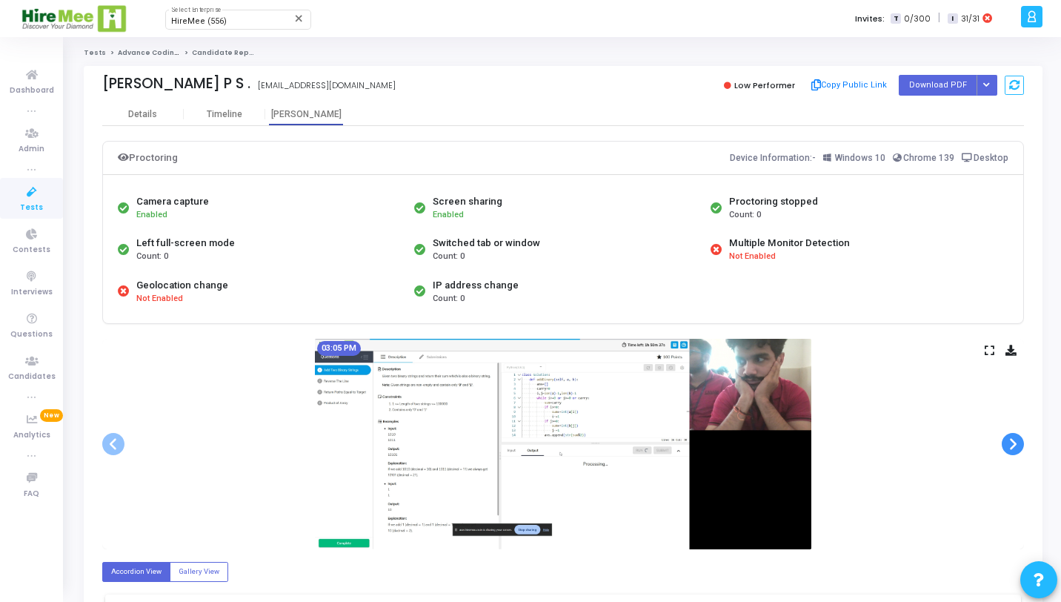
click at [1017, 442] on span at bounding box center [1013, 444] width 22 height 22
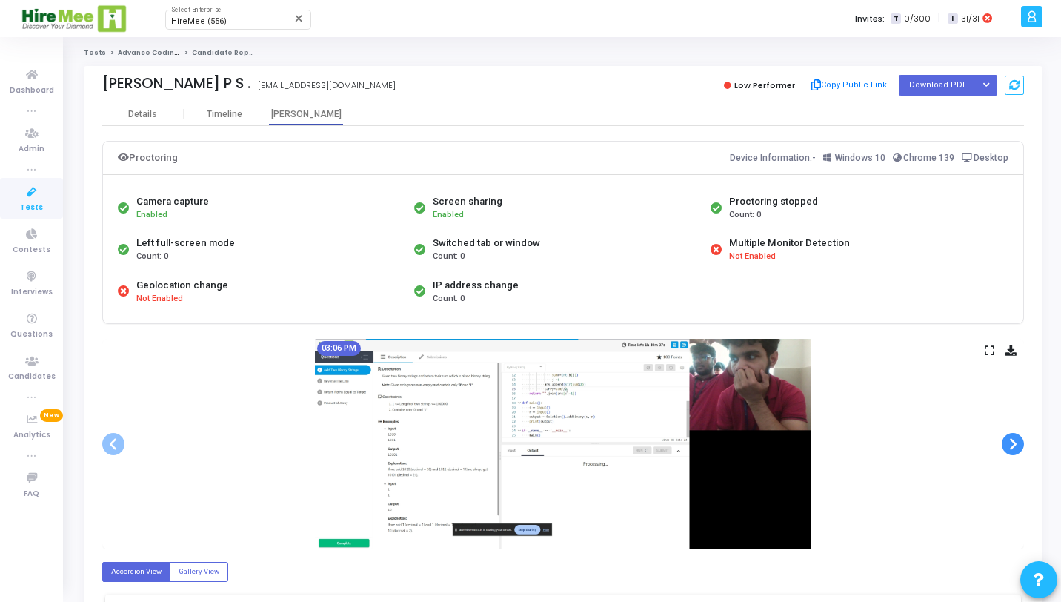
click at [1017, 442] on span at bounding box center [1013, 444] width 22 height 22
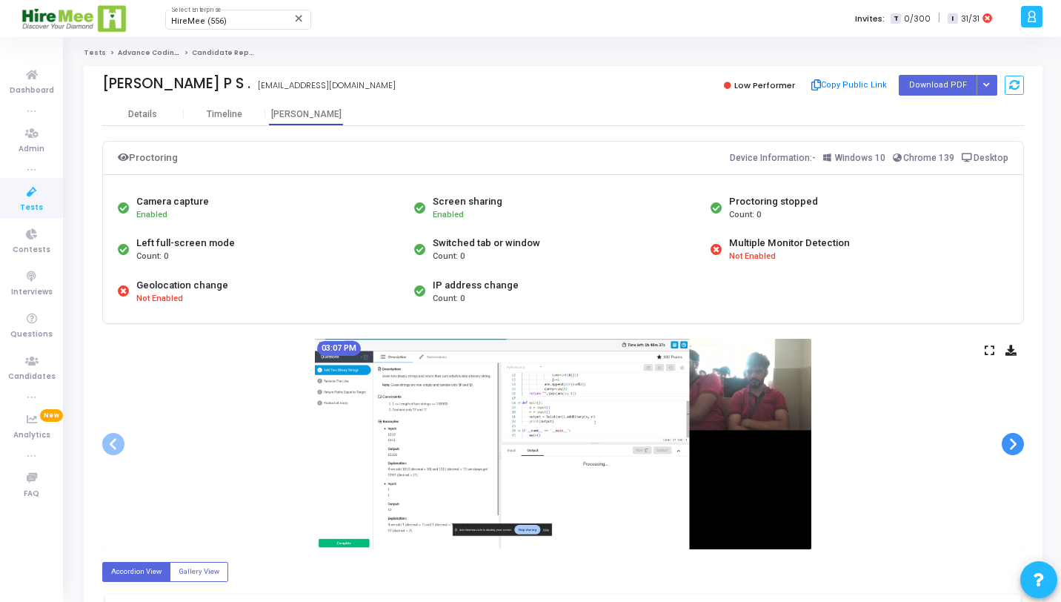
click at [1017, 442] on span at bounding box center [1013, 444] width 22 height 22
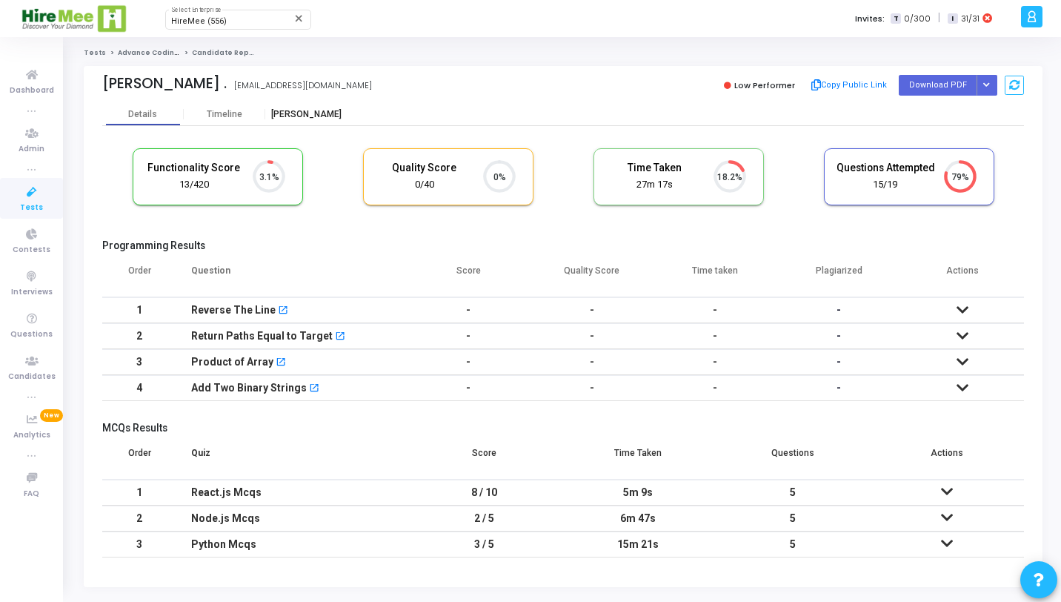
click at [298, 112] on div "[PERSON_NAME]" at bounding box center [306, 114] width 82 height 11
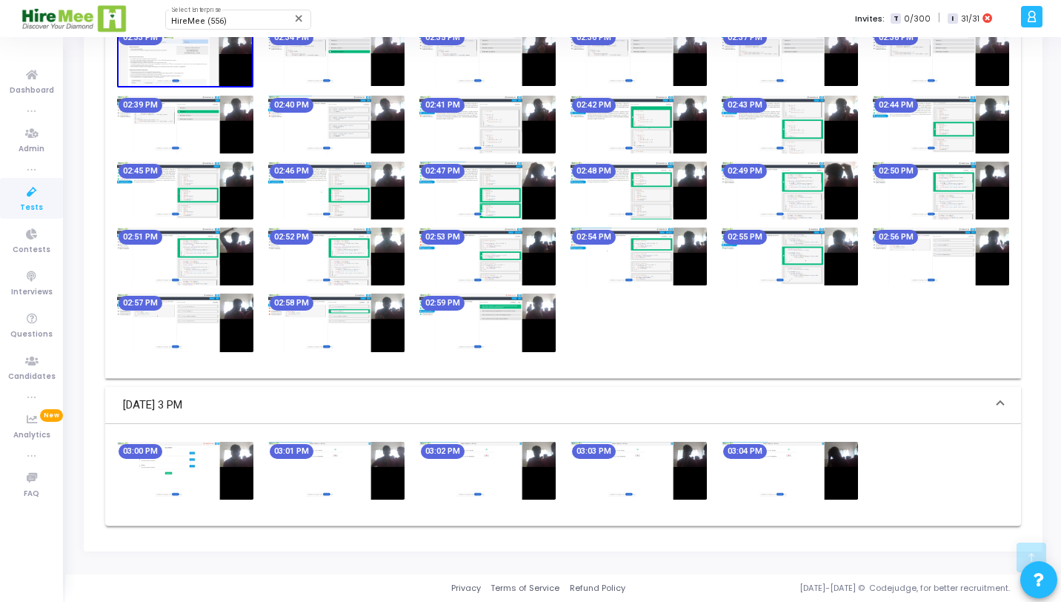
scroll to position [620, 0]
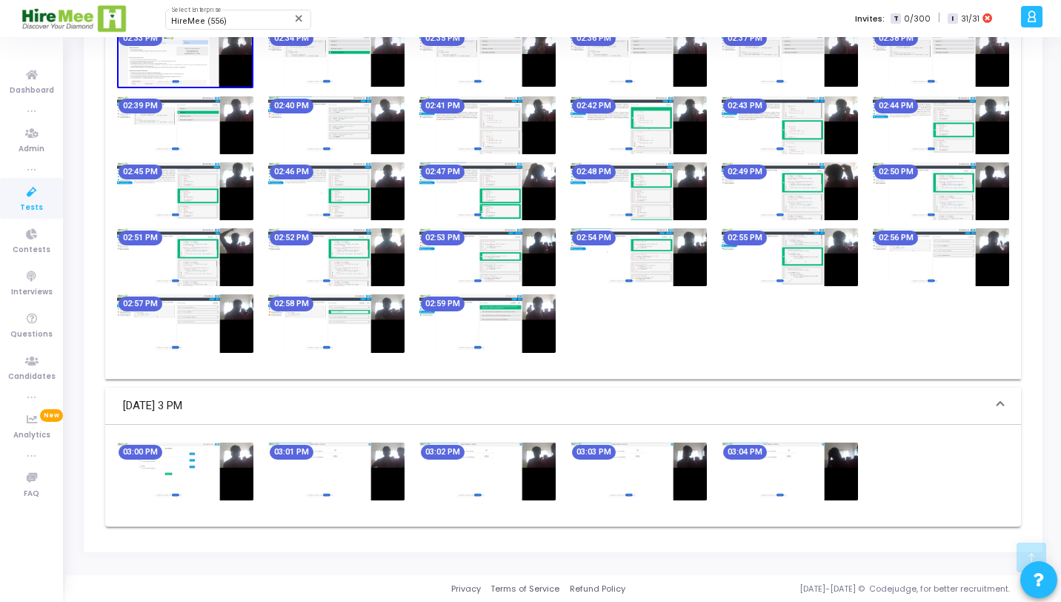
click at [347, 477] on img at bounding box center [336, 471] width 136 height 58
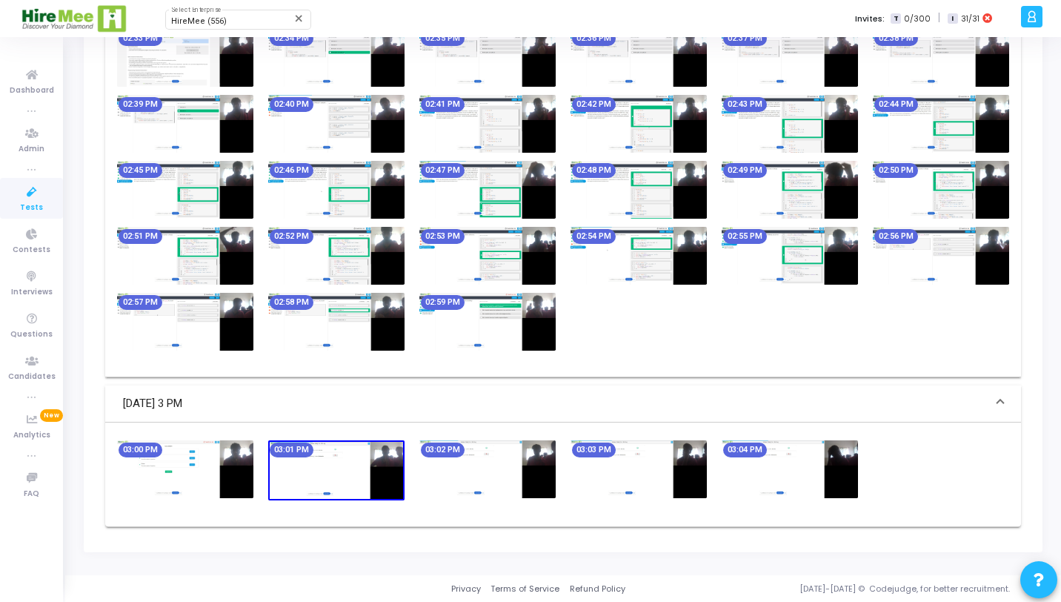
scroll to position [0, 0]
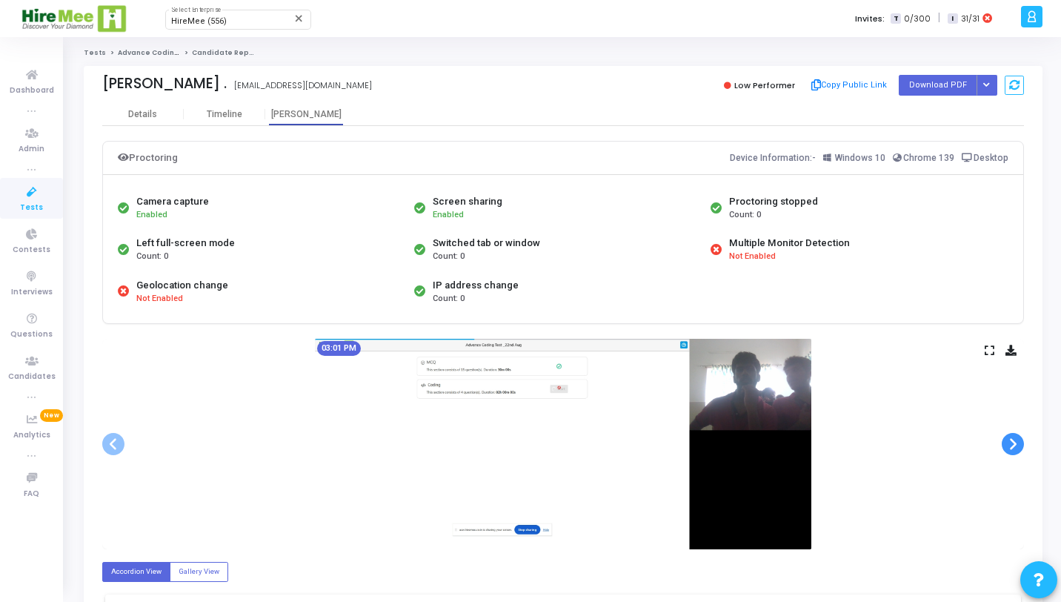
click at [1018, 442] on span at bounding box center [1013, 444] width 22 height 22
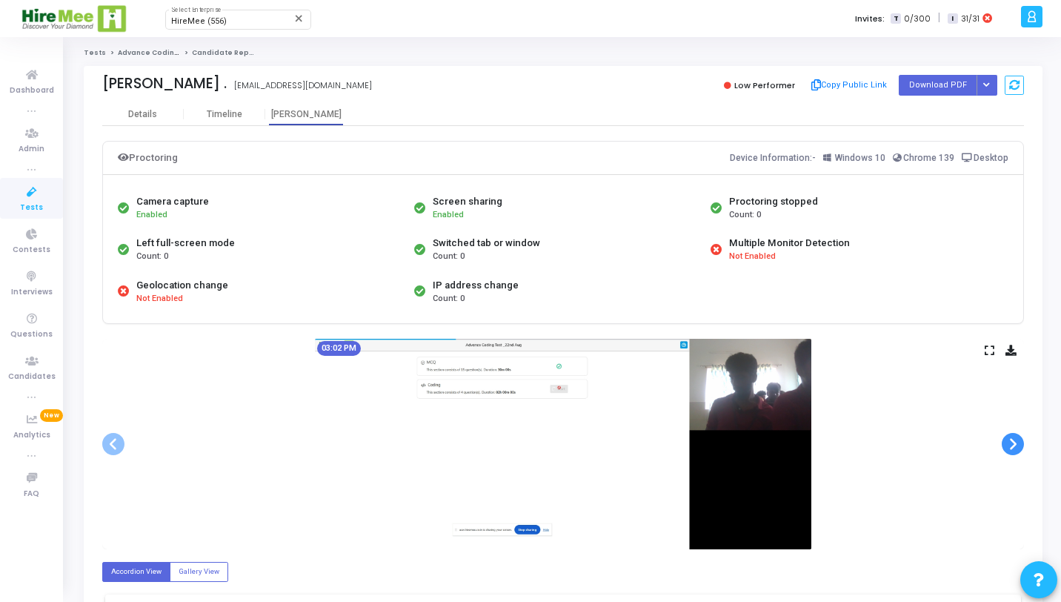
click at [1018, 442] on span at bounding box center [1013, 444] width 22 height 22
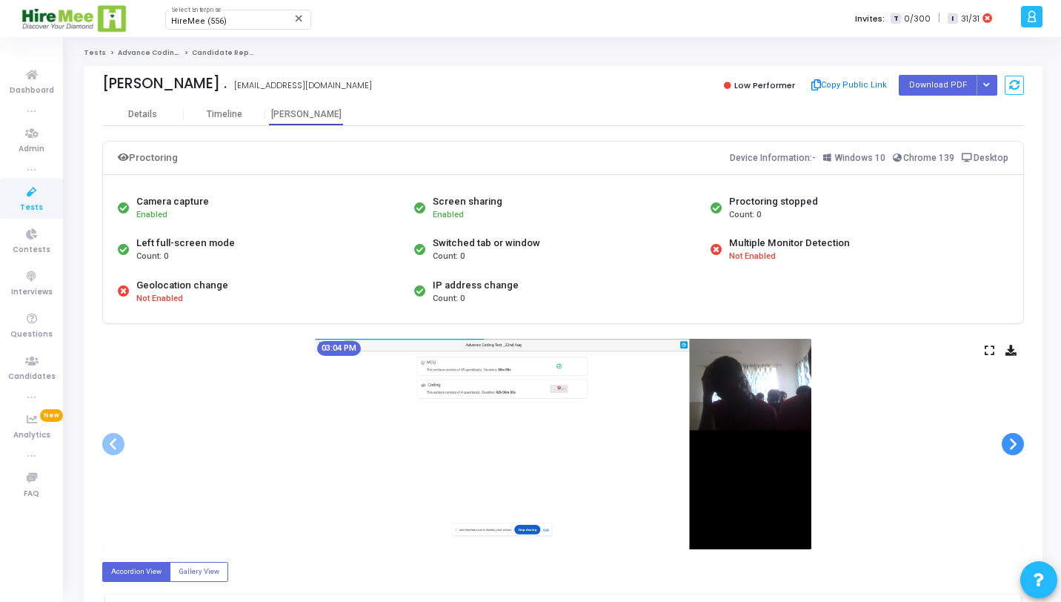
click at [1018, 442] on span at bounding box center [1013, 444] width 22 height 22
